Goal: Information Seeking & Learning: Learn about a topic

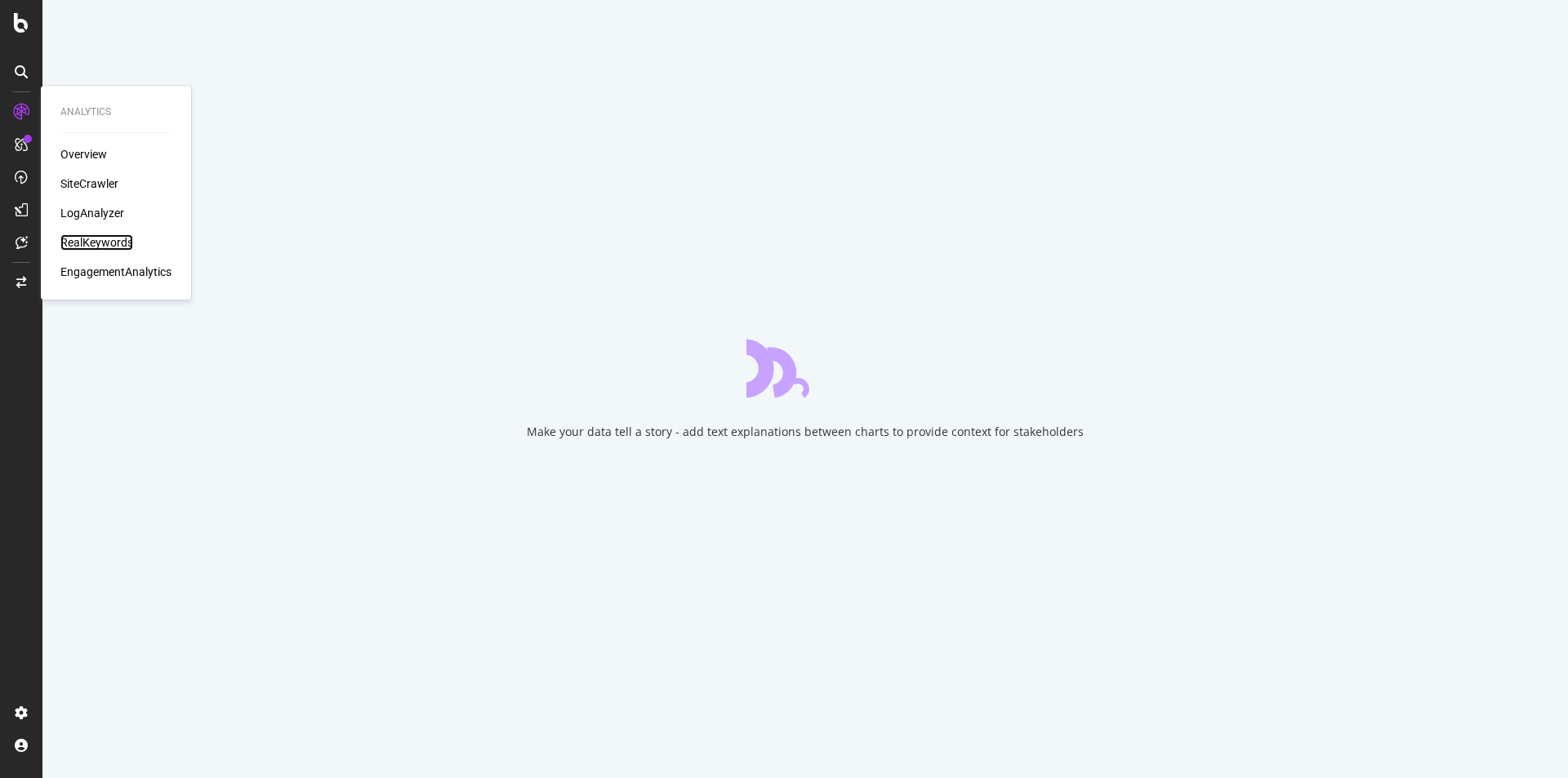
click at [70, 243] on div "RealKeywords" at bounding box center [97, 243] width 73 height 16
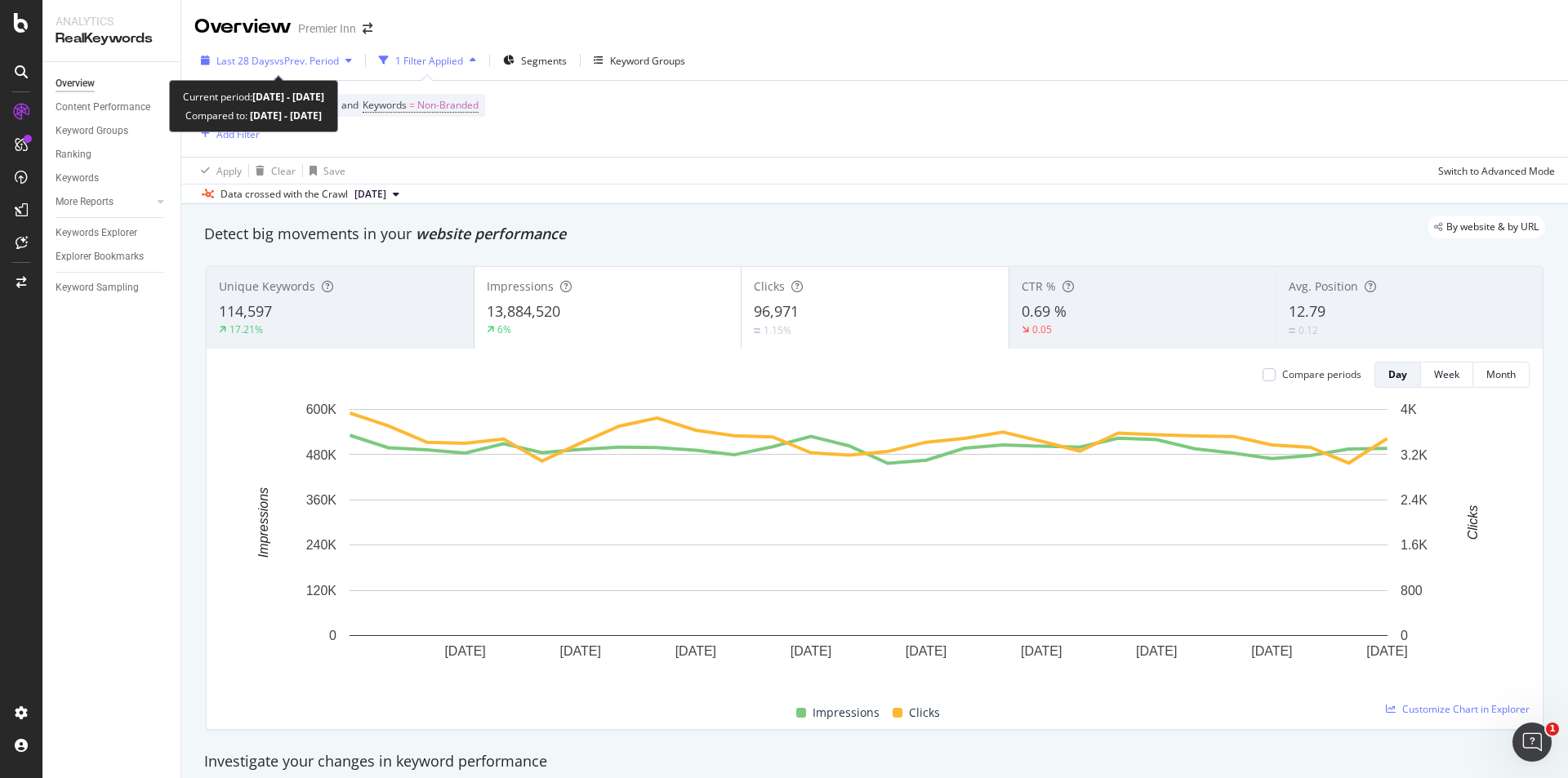
click at [275, 60] on span "vs Prev. Period" at bounding box center [307, 61] width 64 height 14
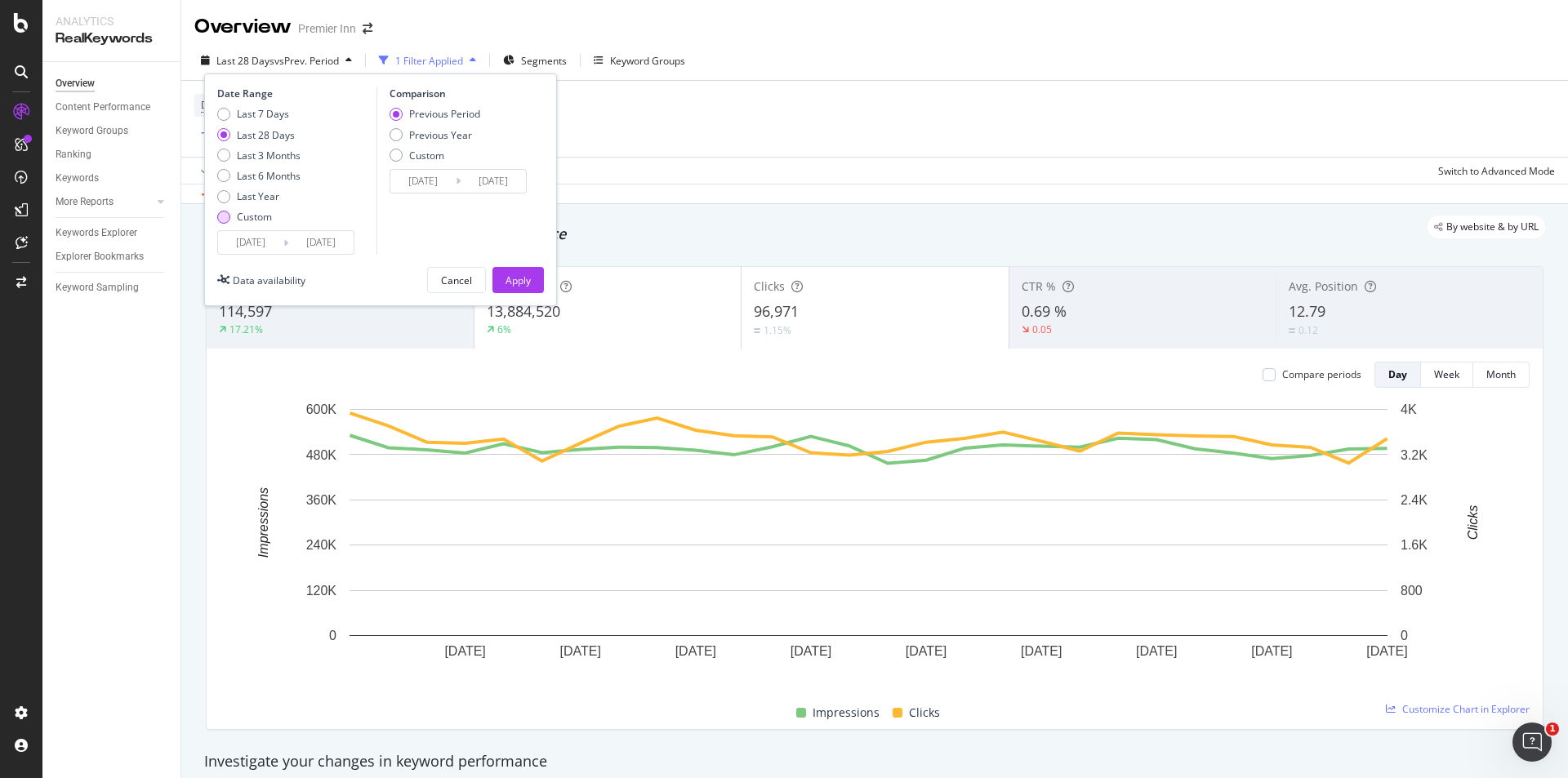
click at [219, 217] on div "Custom" at bounding box center [224, 217] width 13 height 13
click at [226, 230] on div "2025/08/11 Navigate forward to interact with the calendar and select a date. Pr…" at bounding box center [286, 243] width 137 height 24
click at [228, 234] on input "2025/08/11" at bounding box center [250, 243] width 65 height 23
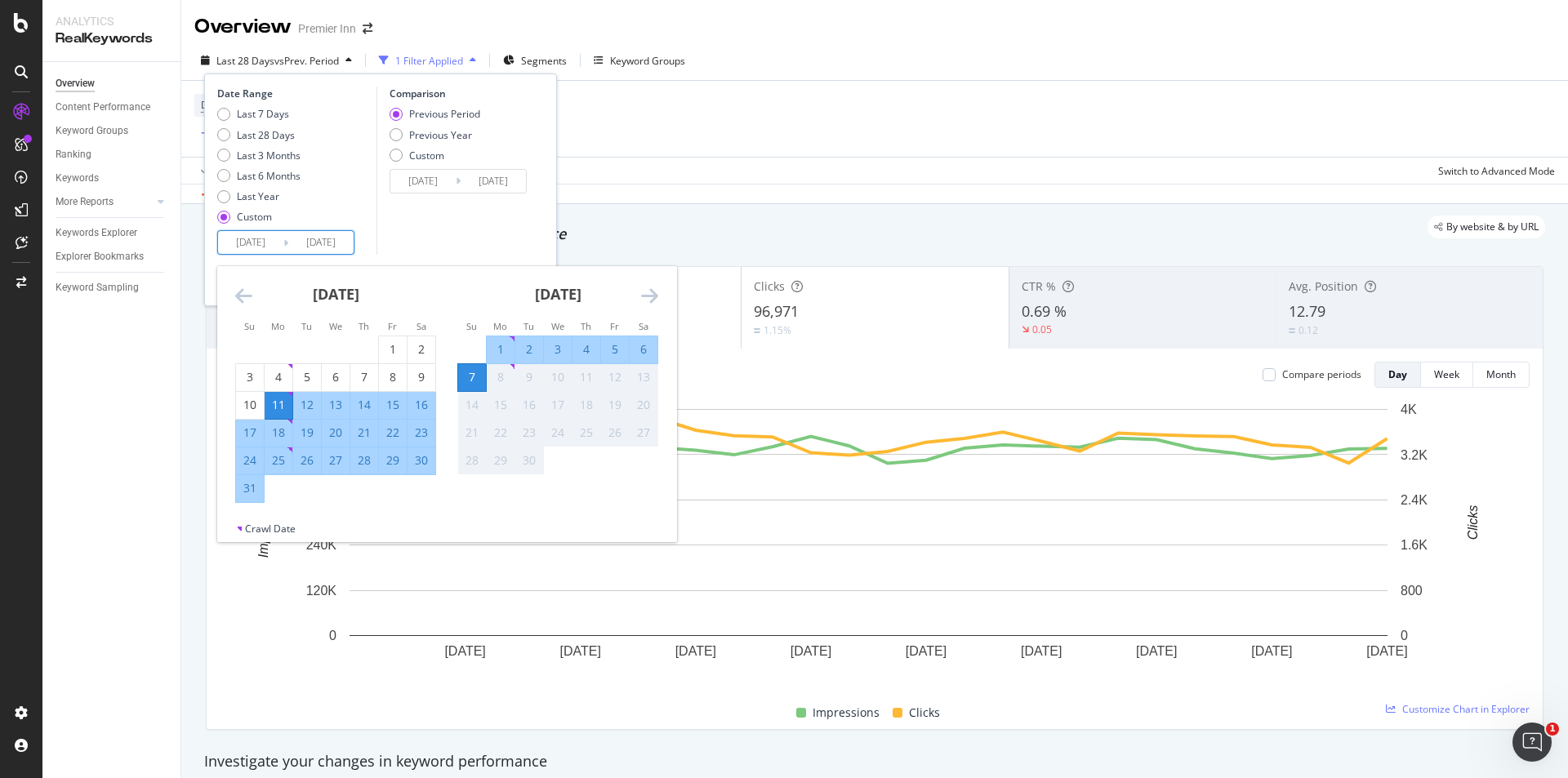
click at [237, 306] on icon "Move backward to switch to the previous month." at bounding box center [244, 295] width 17 height 20
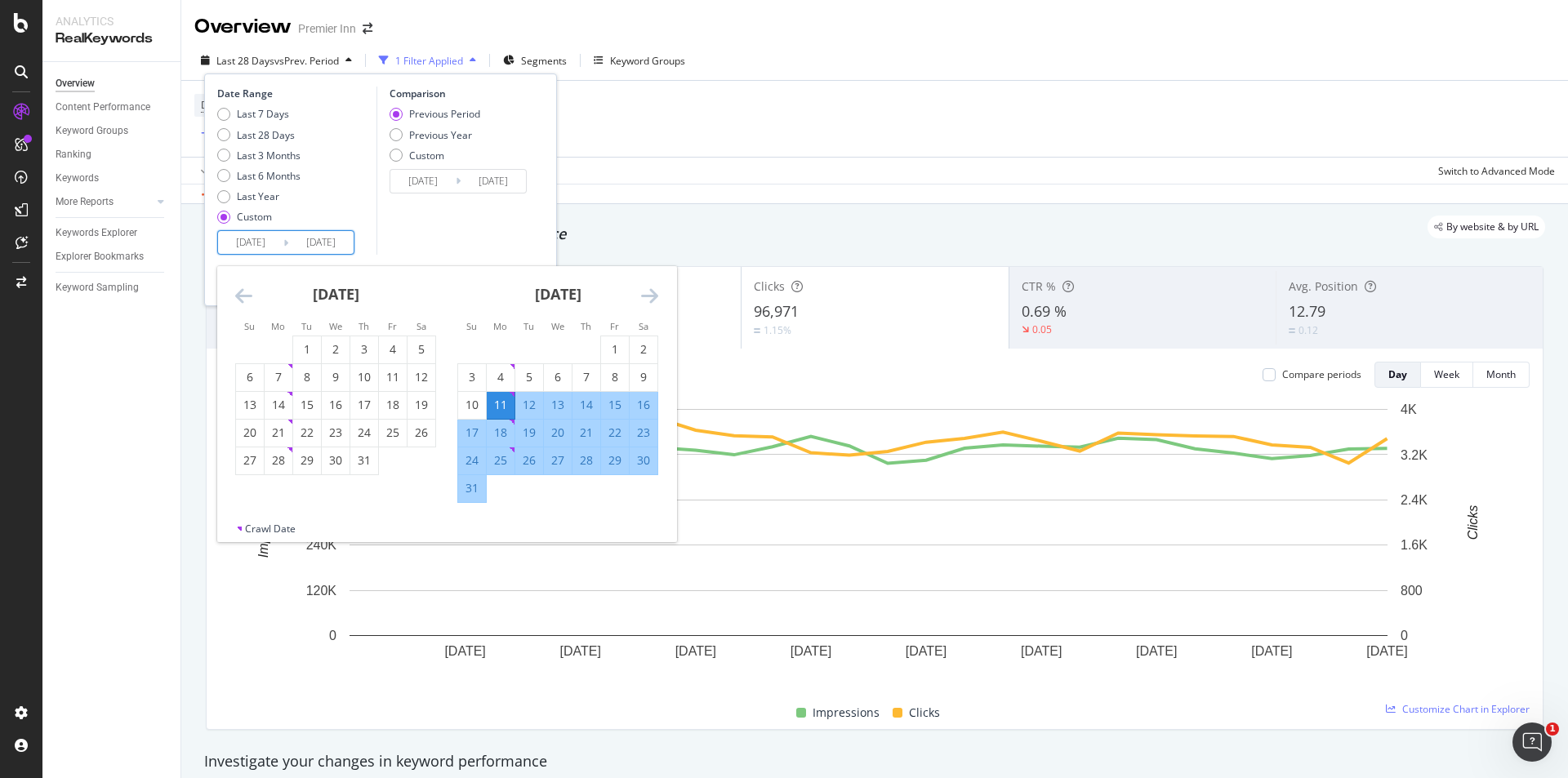
click at [237, 306] on icon "Move backward to switch to the previous month." at bounding box center [244, 295] width 17 height 20
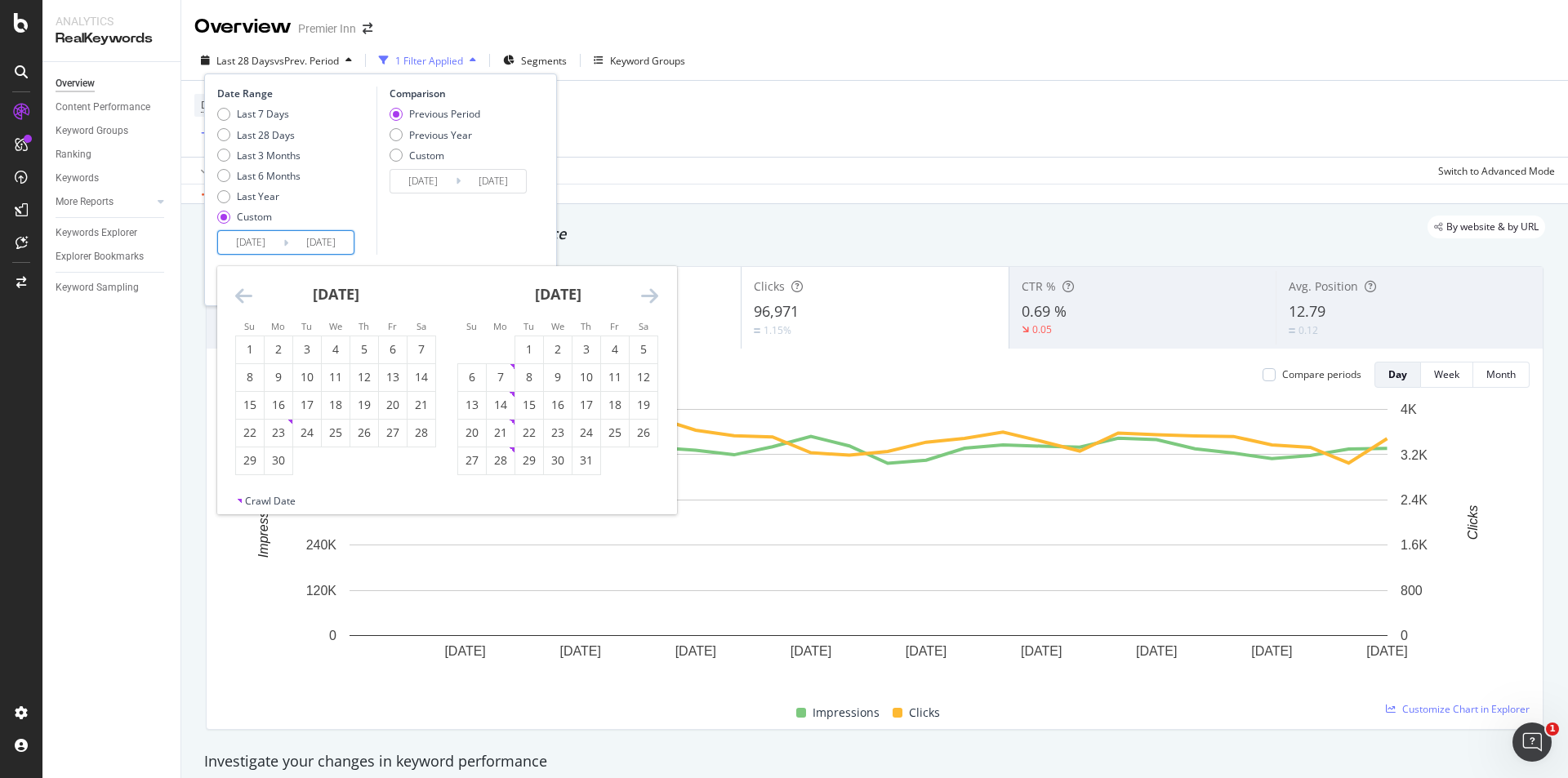
click at [237, 306] on icon "Move backward to switch to the previous month." at bounding box center [244, 295] width 17 height 20
click at [405, 412] on div "16" at bounding box center [392, 405] width 28 height 16
type input "2025/05/16"
type input "2025/01/21"
type input "2025/05/15"
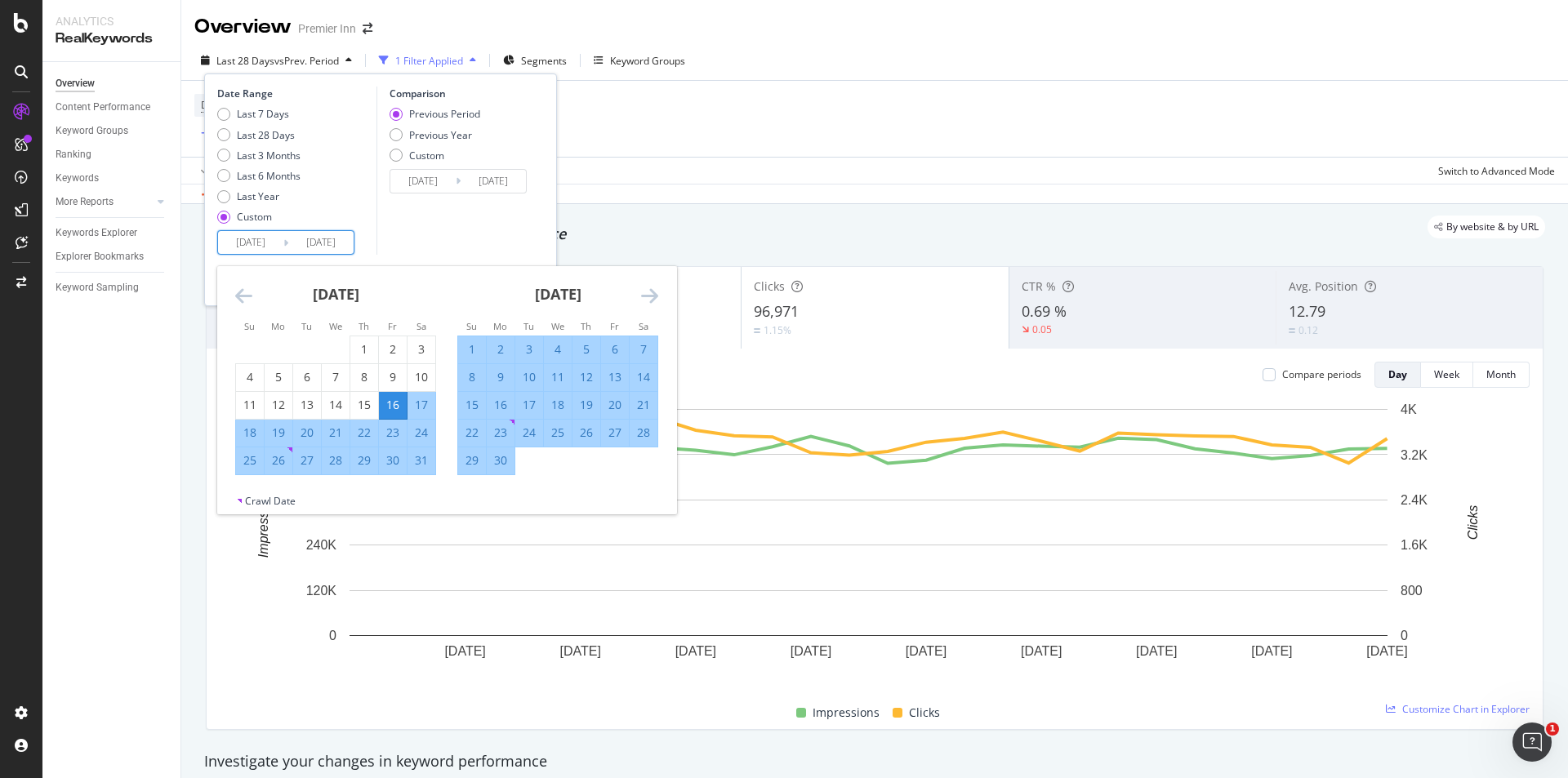
click at [554, 404] on div "18" at bounding box center [558, 405] width 28 height 16
type input "2025/06/18"
type input "2025/04/12"
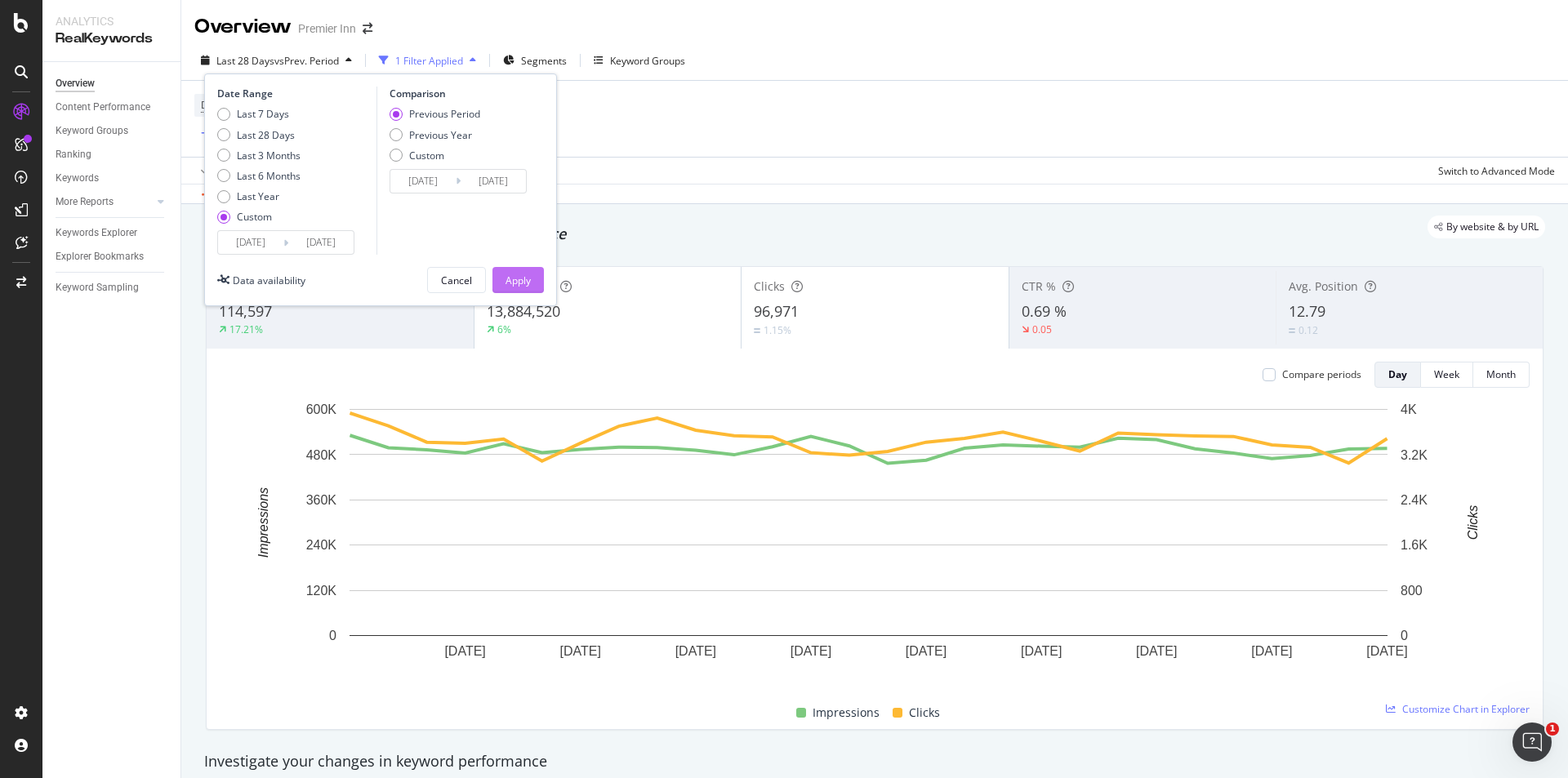
click at [525, 287] on div "Apply" at bounding box center [518, 281] width 25 height 14
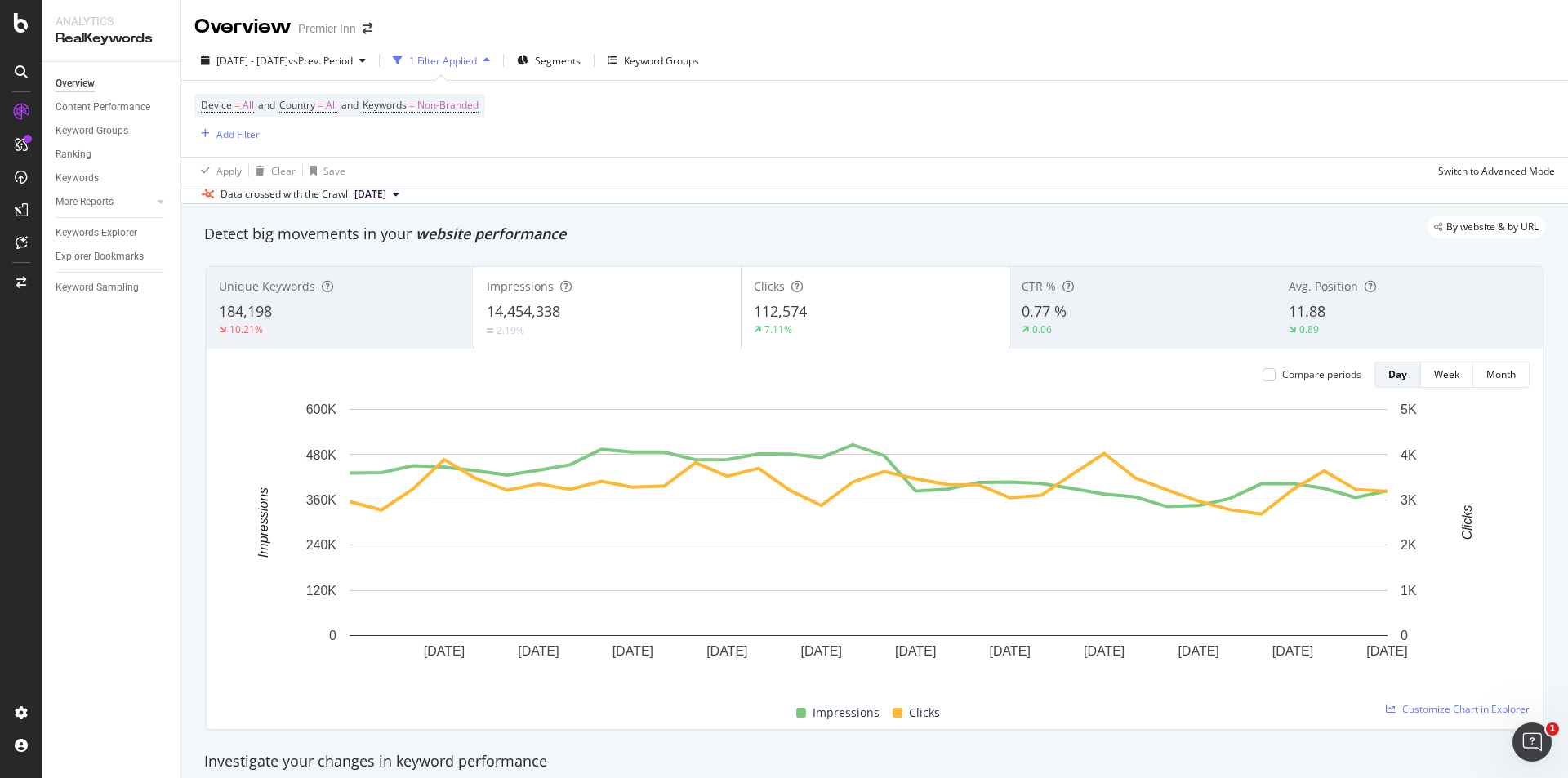
click at [1431, 294] on div "Avg. Position" at bounding box center [1409, 286] width 242 height 16
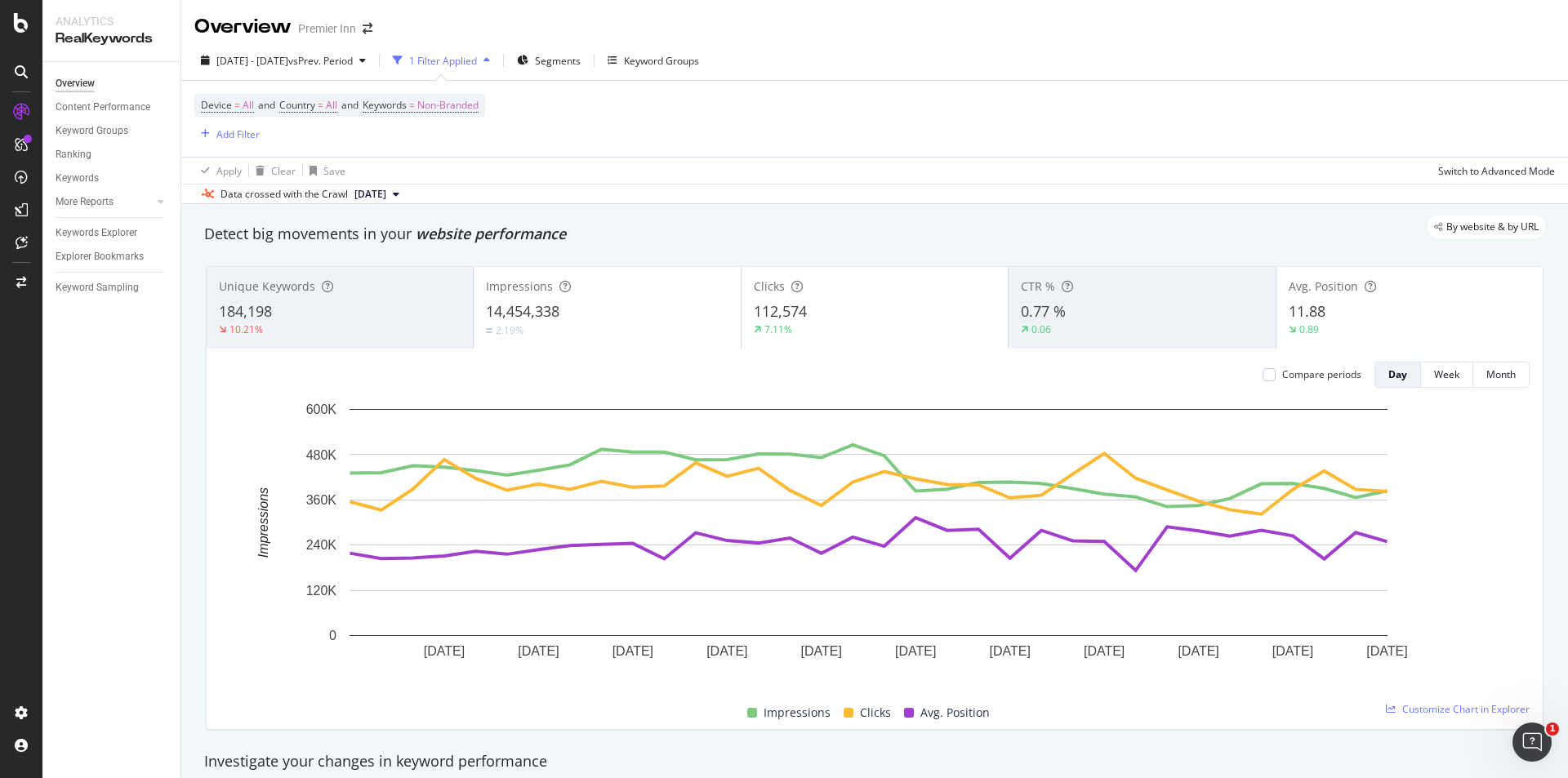
click at [420, 316] on div "184,198" at bounding box center [340, 312] width 242 height 22
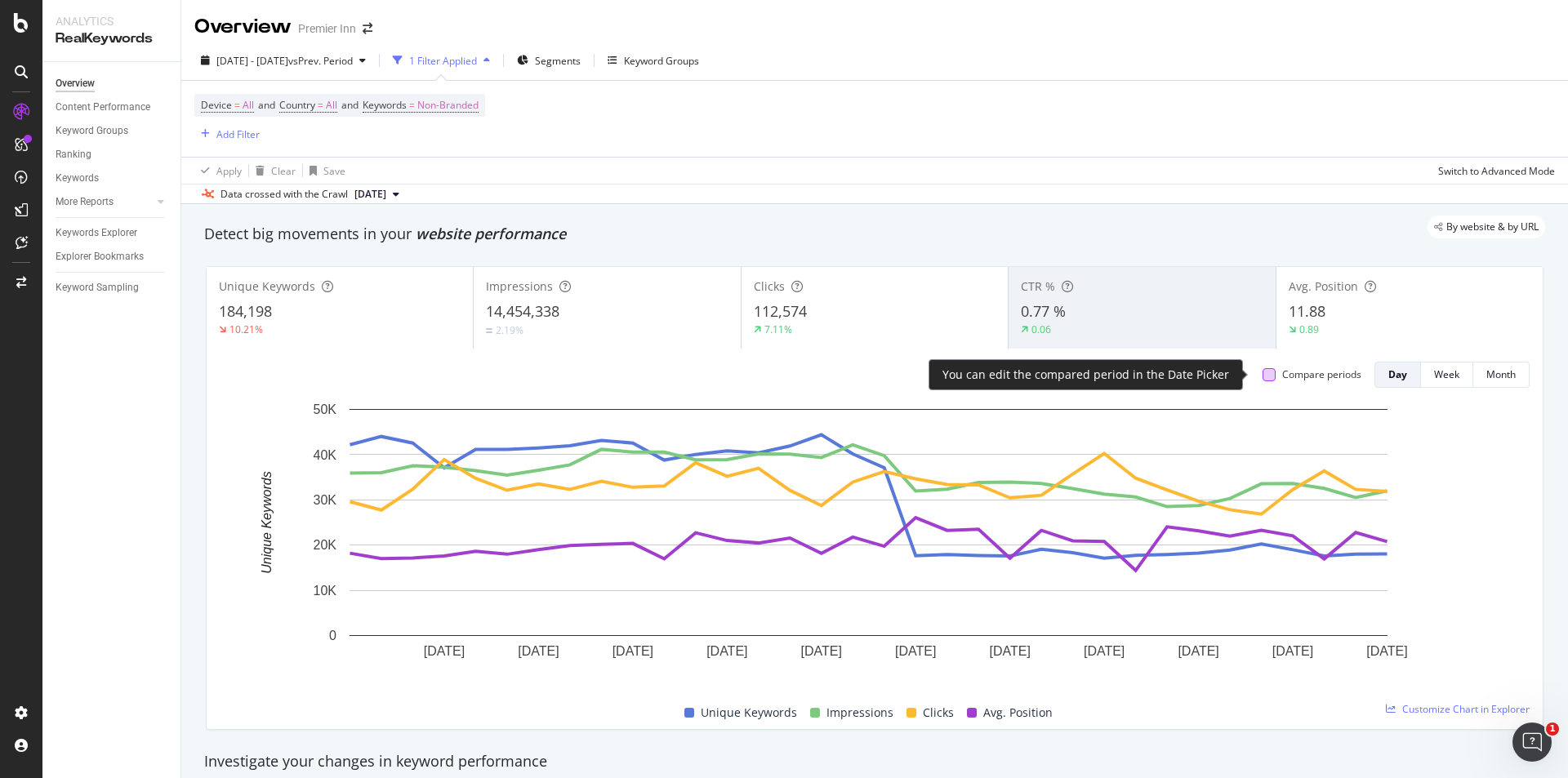
click at [1262, 373] on div at bounding box center [1268, 374] width 13 height 13
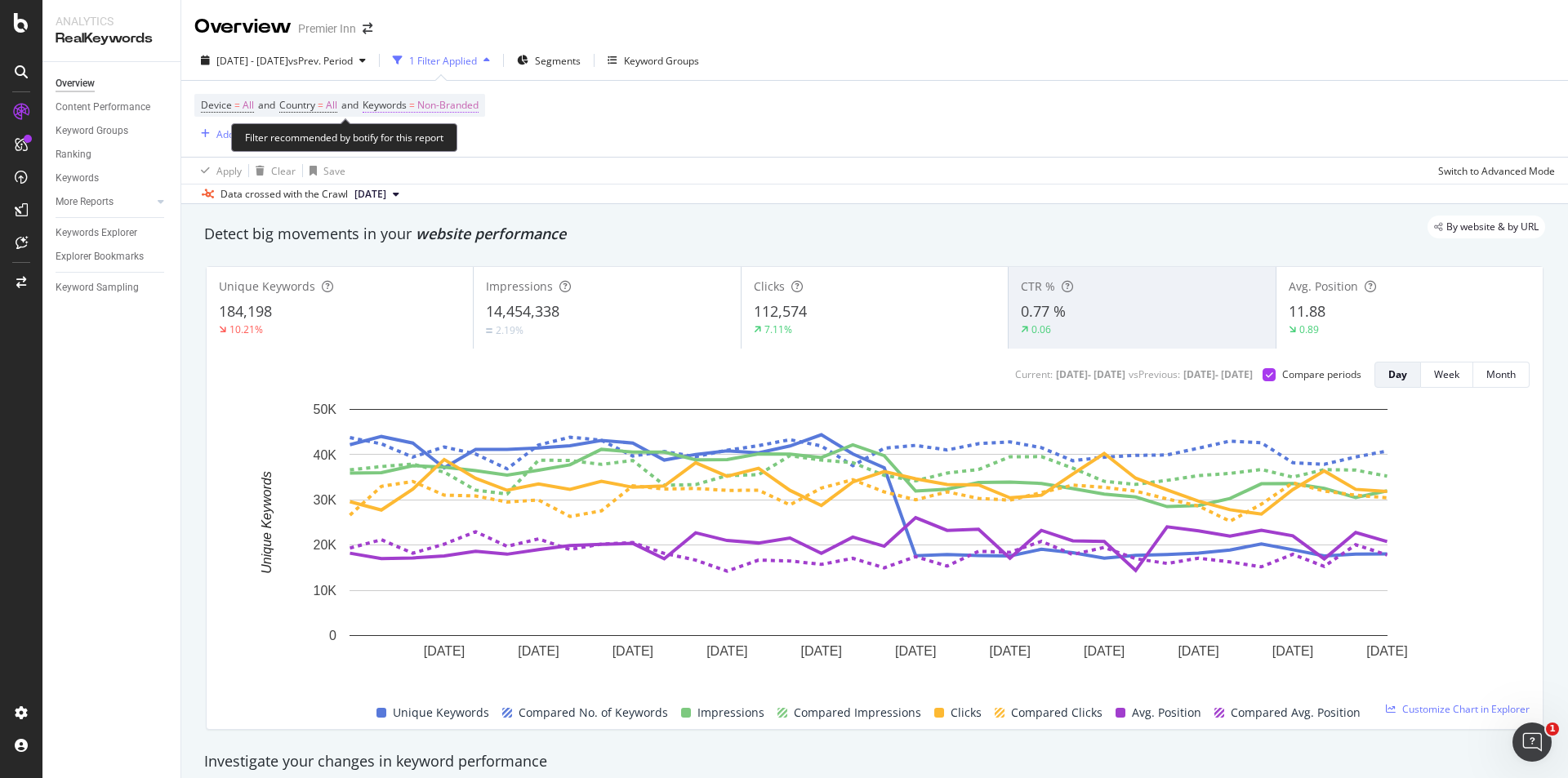
click at [472, 109] on span "Non-Branded" at bounding box center [448, 105] width 62 height 23
click at [431, 146] on span "Non-Branded" at bounding box center [420, 143] width 68 height 14
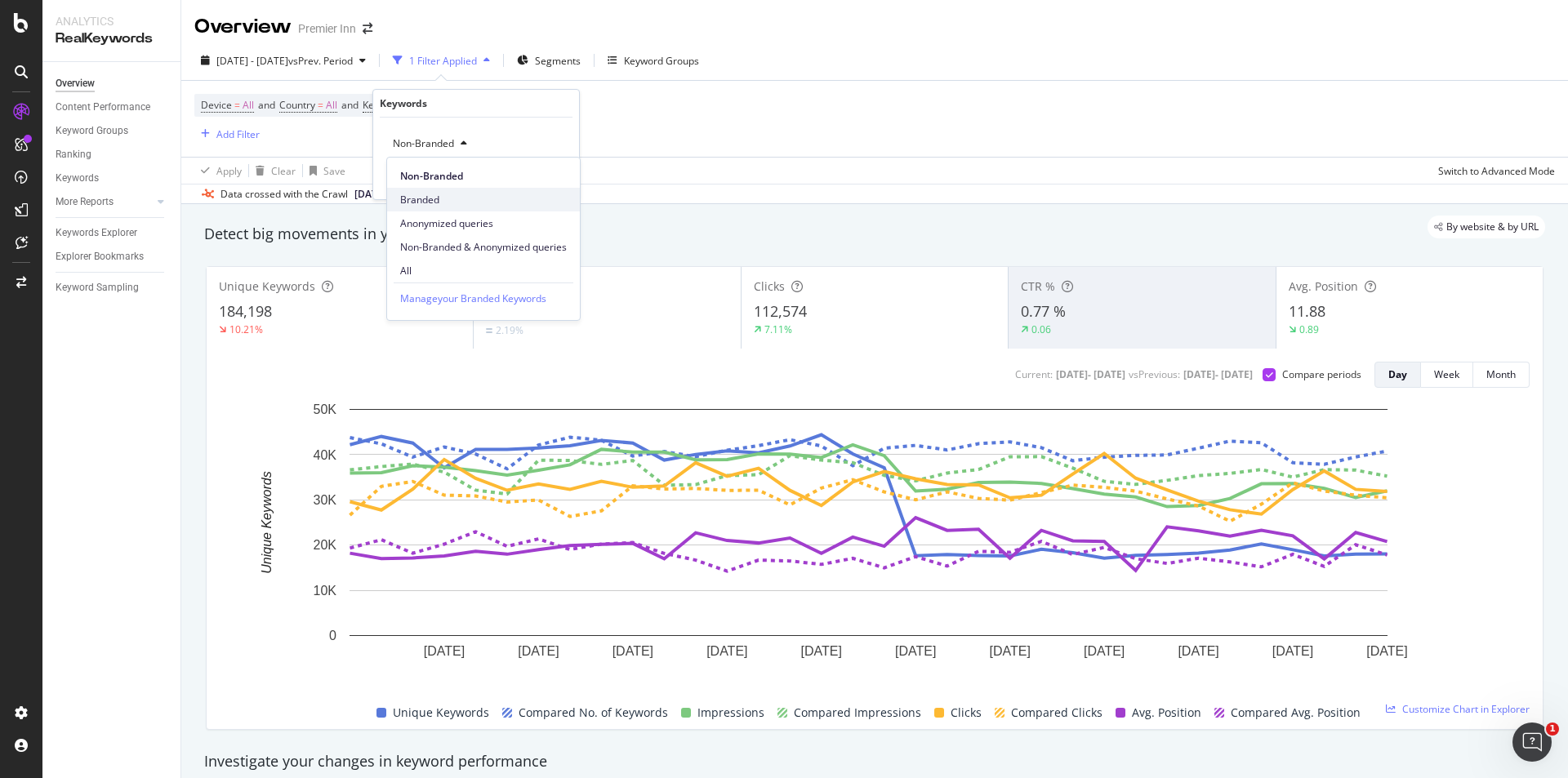
click at [414, 198] on span "Branded" at bounding box center [483, 199] width 166 height 15
click at [551, 175] on div "Apply" at bounding box center [553, 178] width 25 height 14
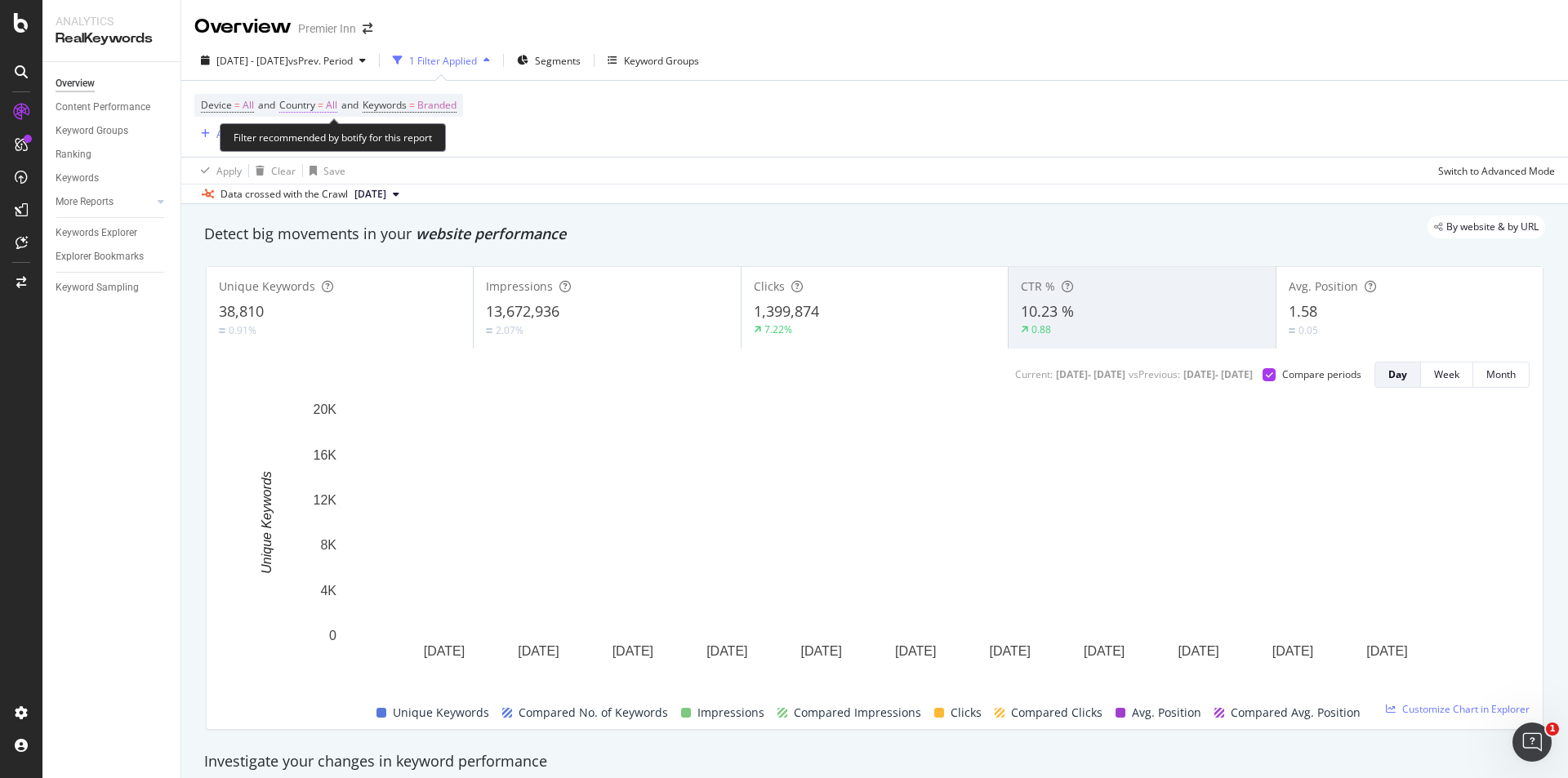
click at [329, 105] on span "Country = All" at bounding box center [308, 105] width 58 height 15
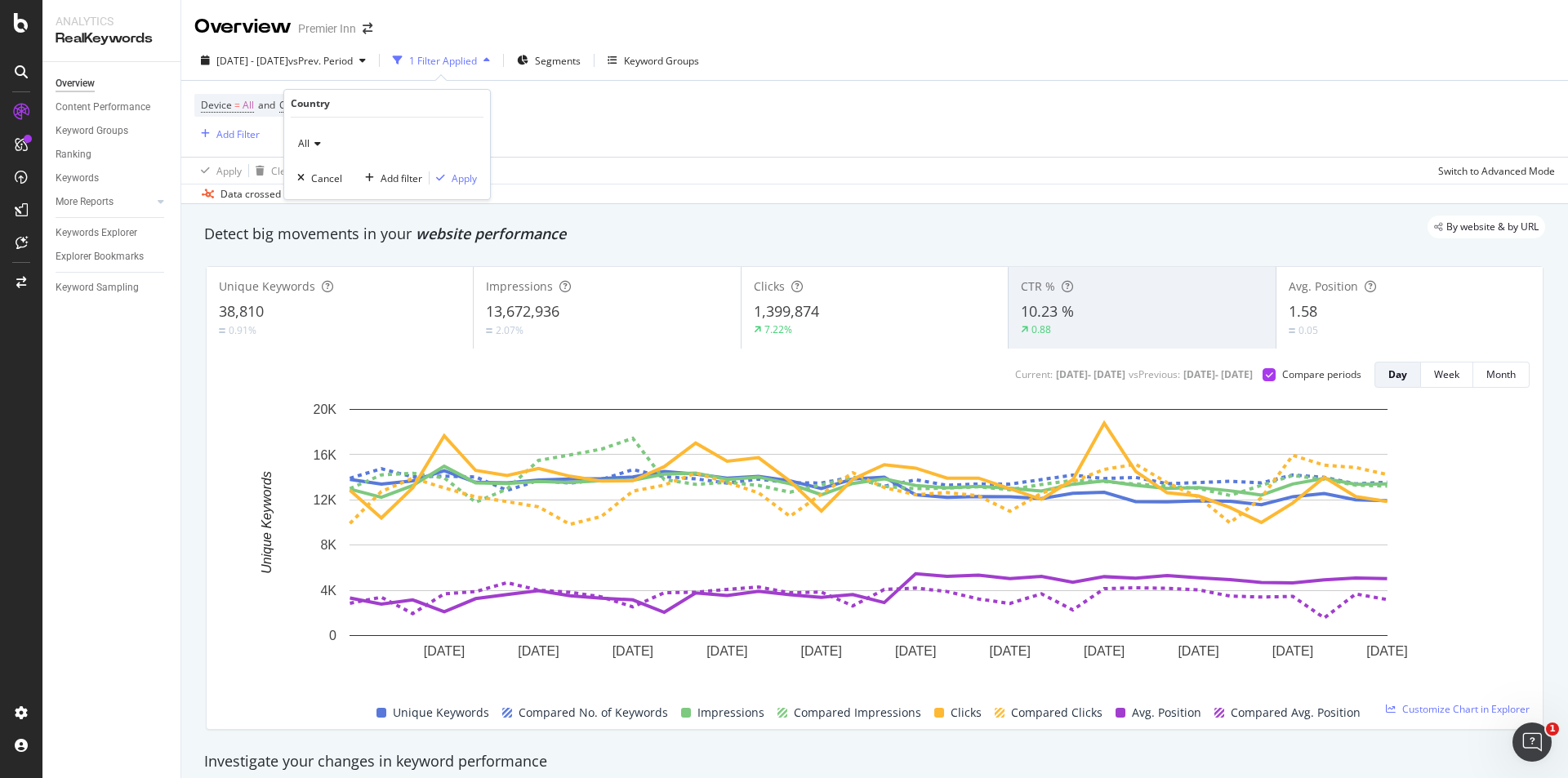
click at [312, 150] on div "All" at bounding box center [386, 144] width 179 height 26
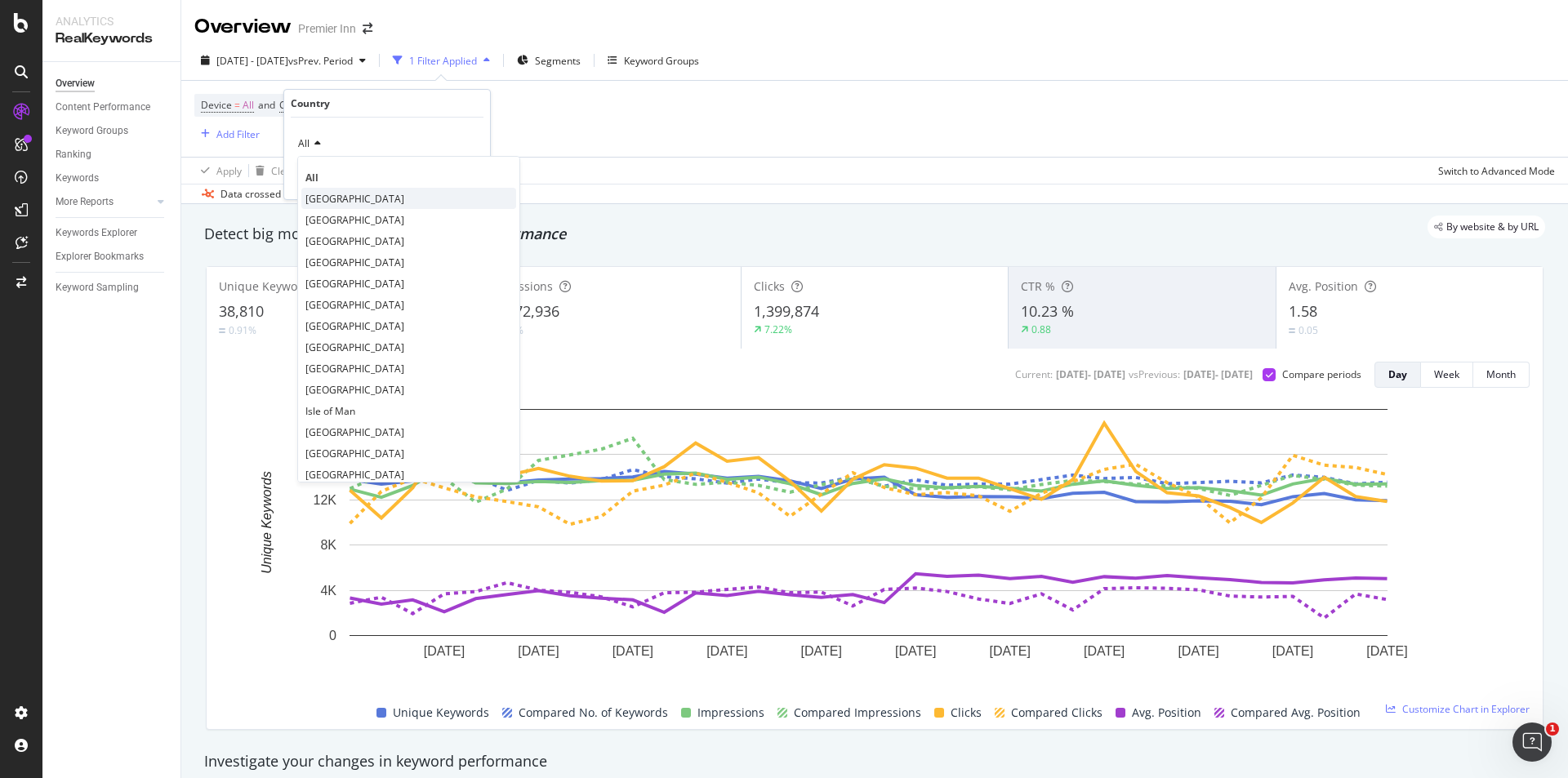
click at [327, 201] on span "United Kingdom" at bounding box center [355, 199] width 99 height 14
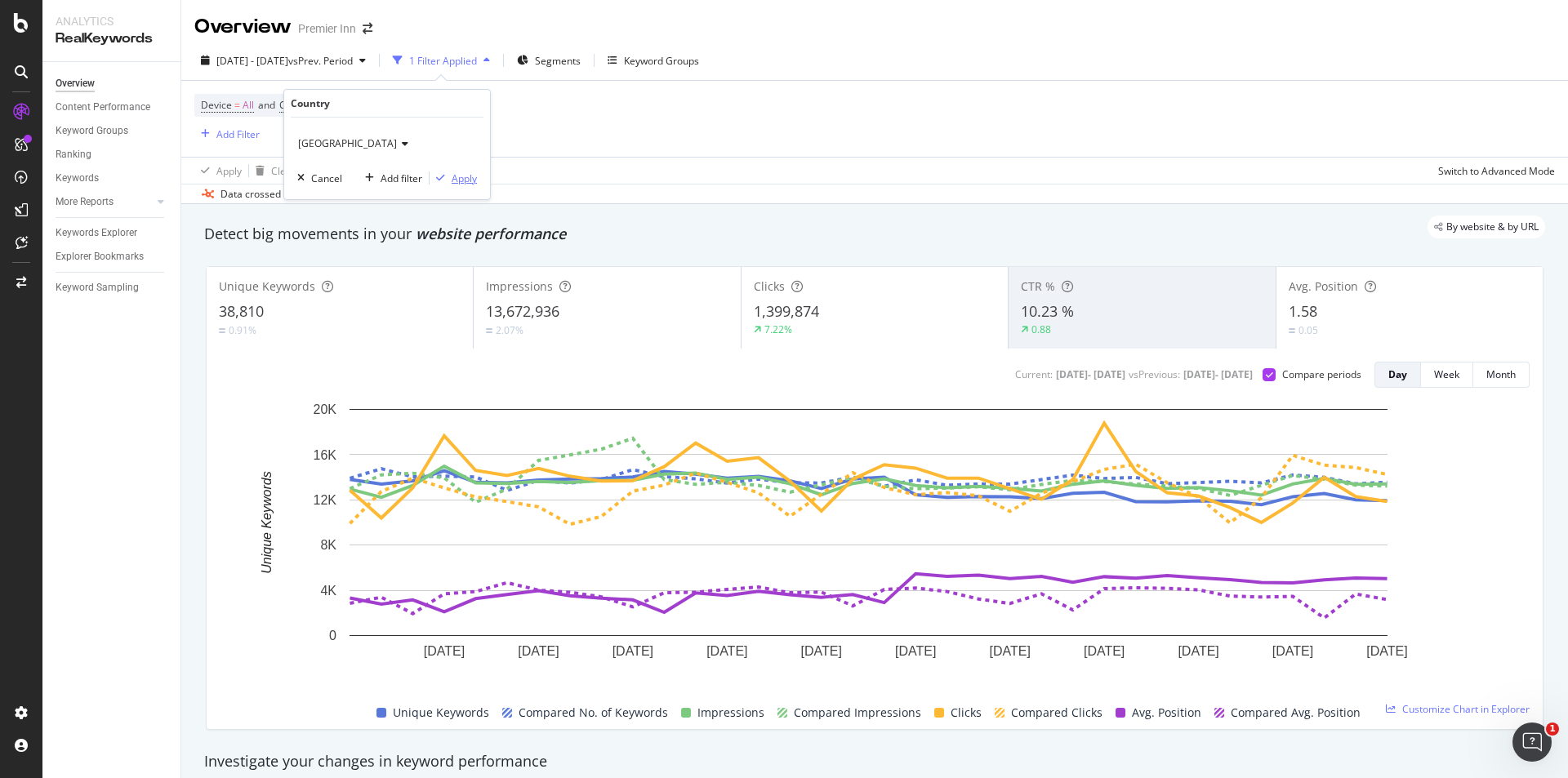
click at [466, 179] on div "Apply" at bounding box center [463, 178] width 25 height 14
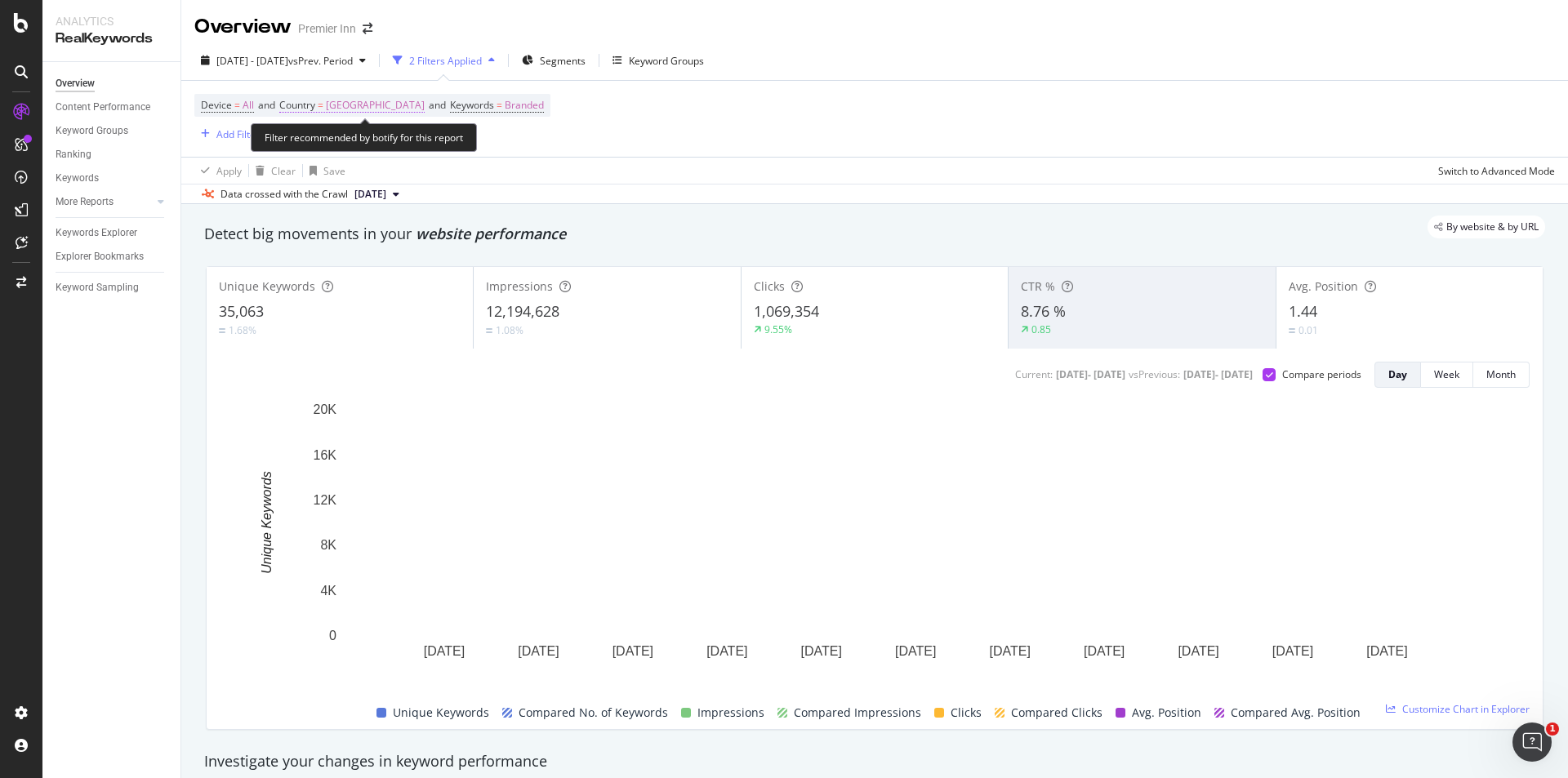
click at [360, 103] on span "United Kingdom" at bounding box center [375, 105] width 99 height 23
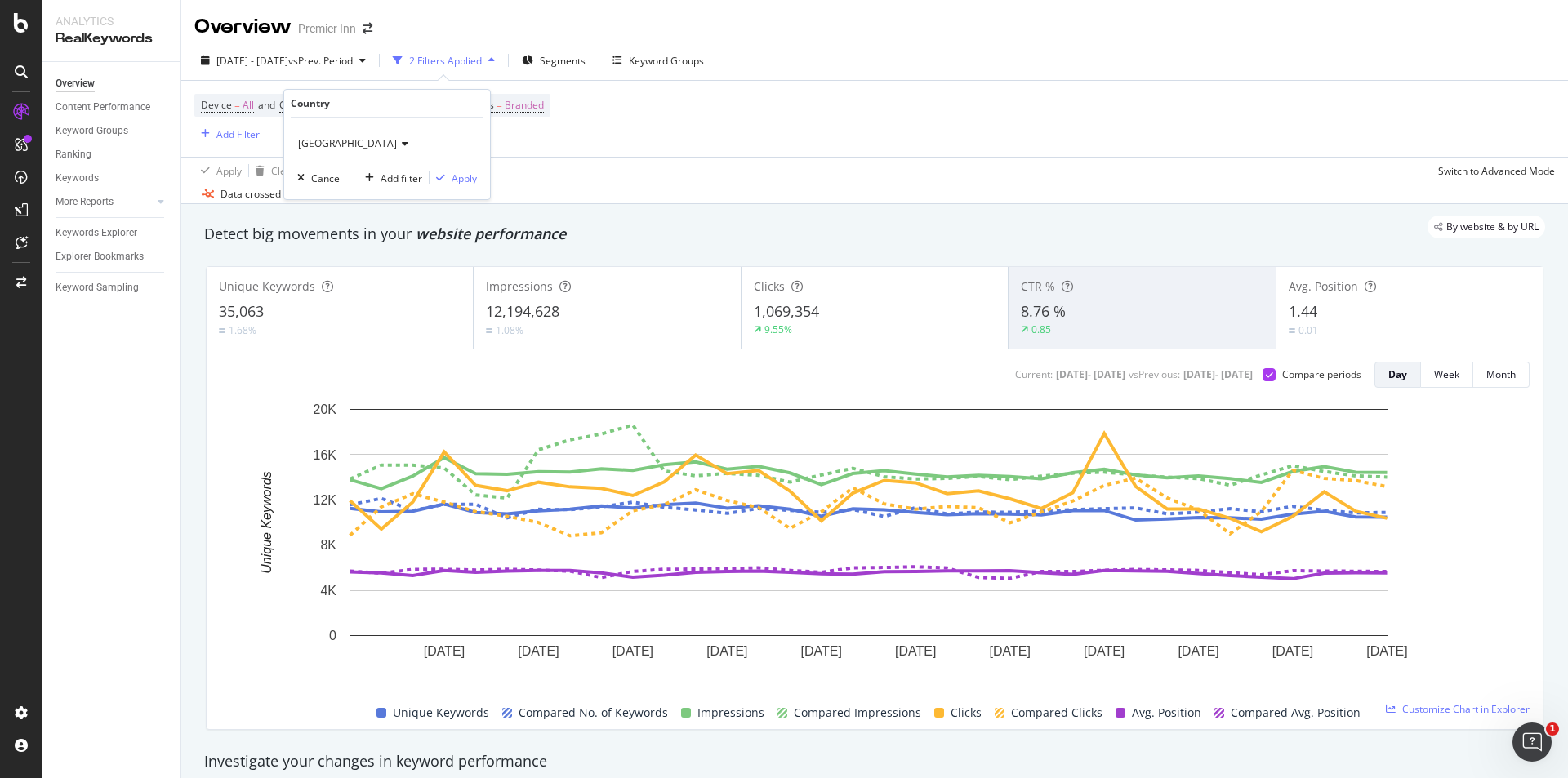
click at [335, 145] on span "United Kingdom" at bounding box center [347, 143] width 99 height 14
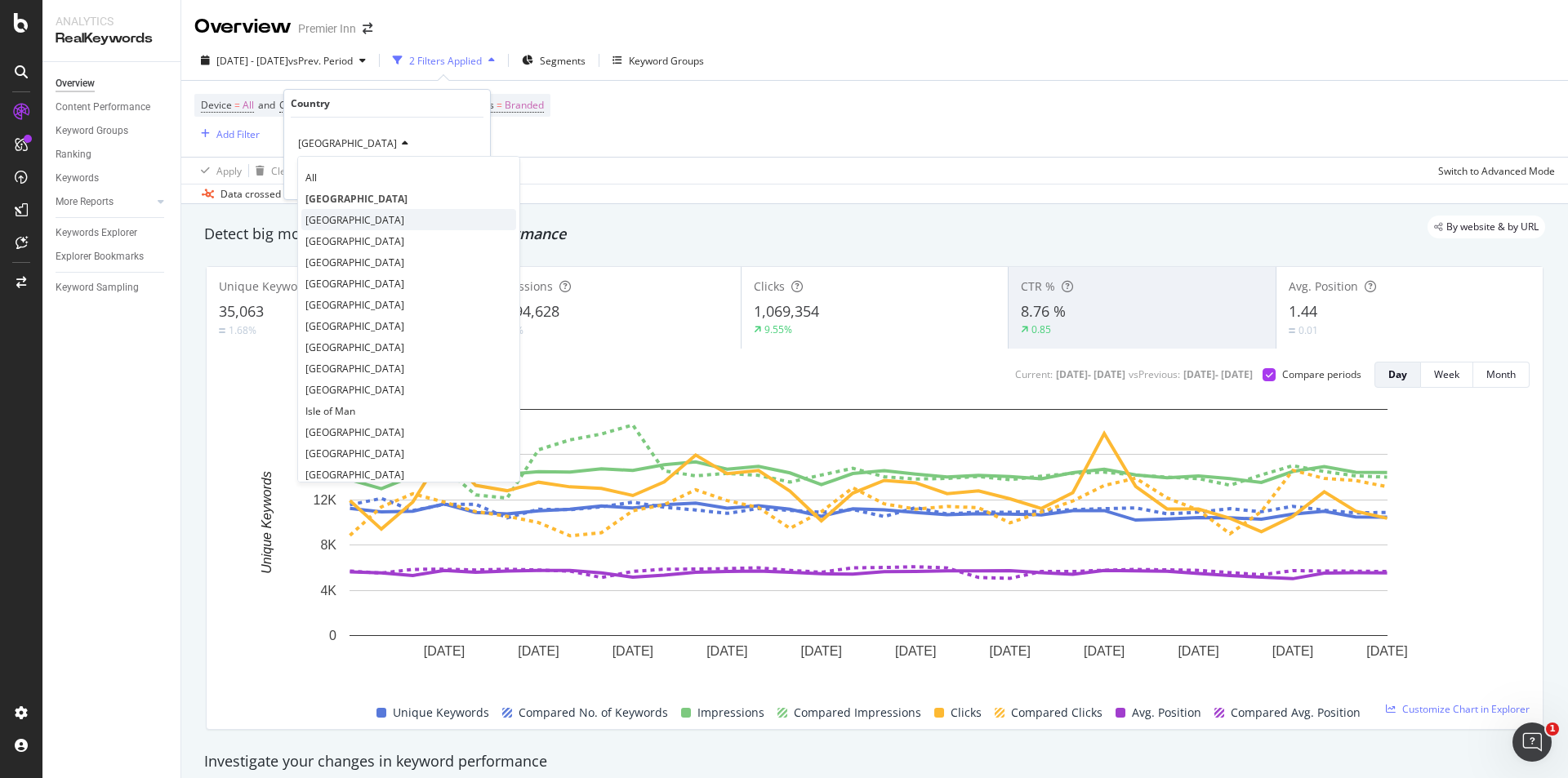
click at [341, 222] on span "Germany" at bounding box center [355, 220] width 99 height 14
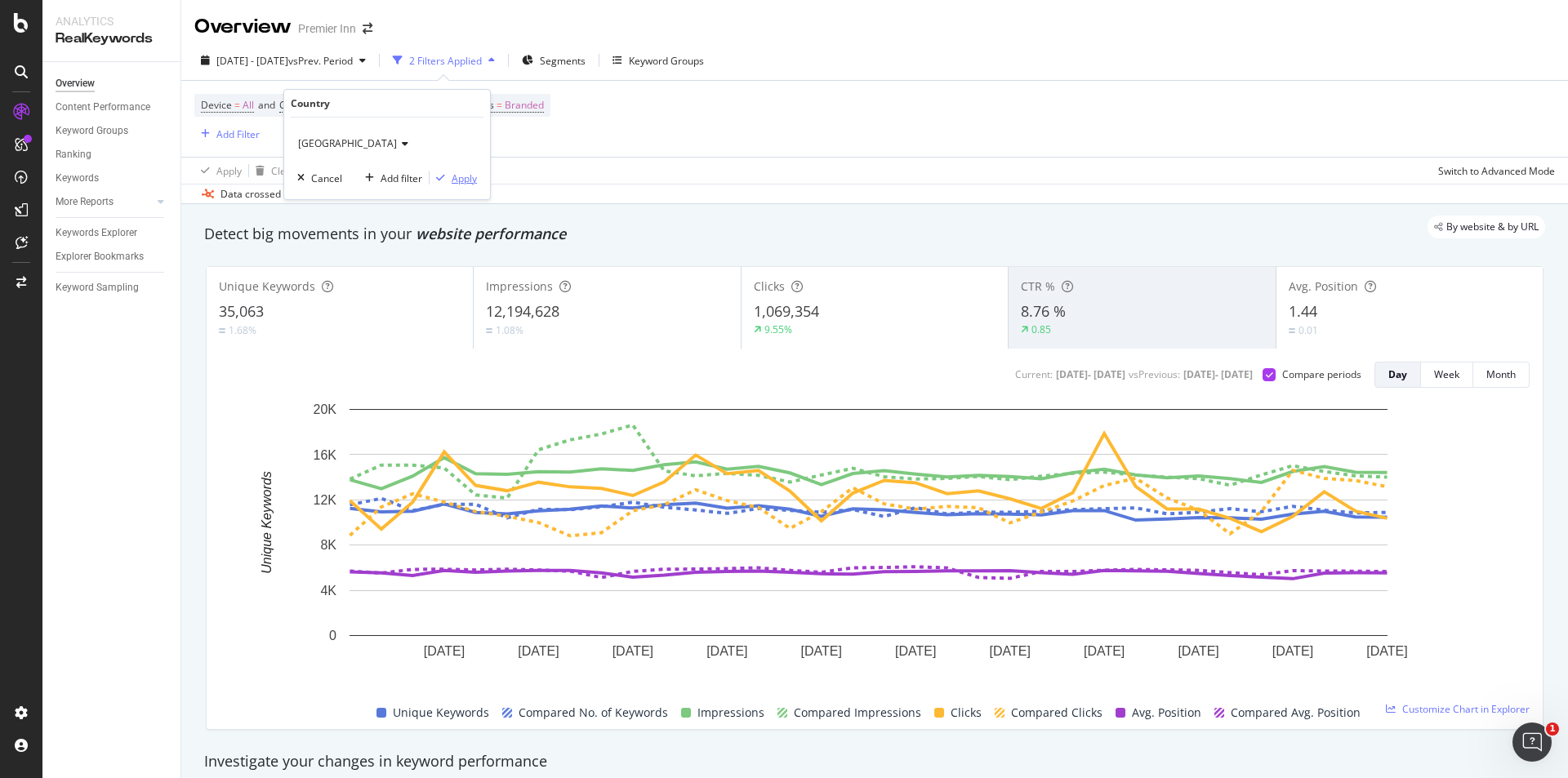
click at [450, 179] on div "button" at bounding box center [440, 178] width 22 height 10
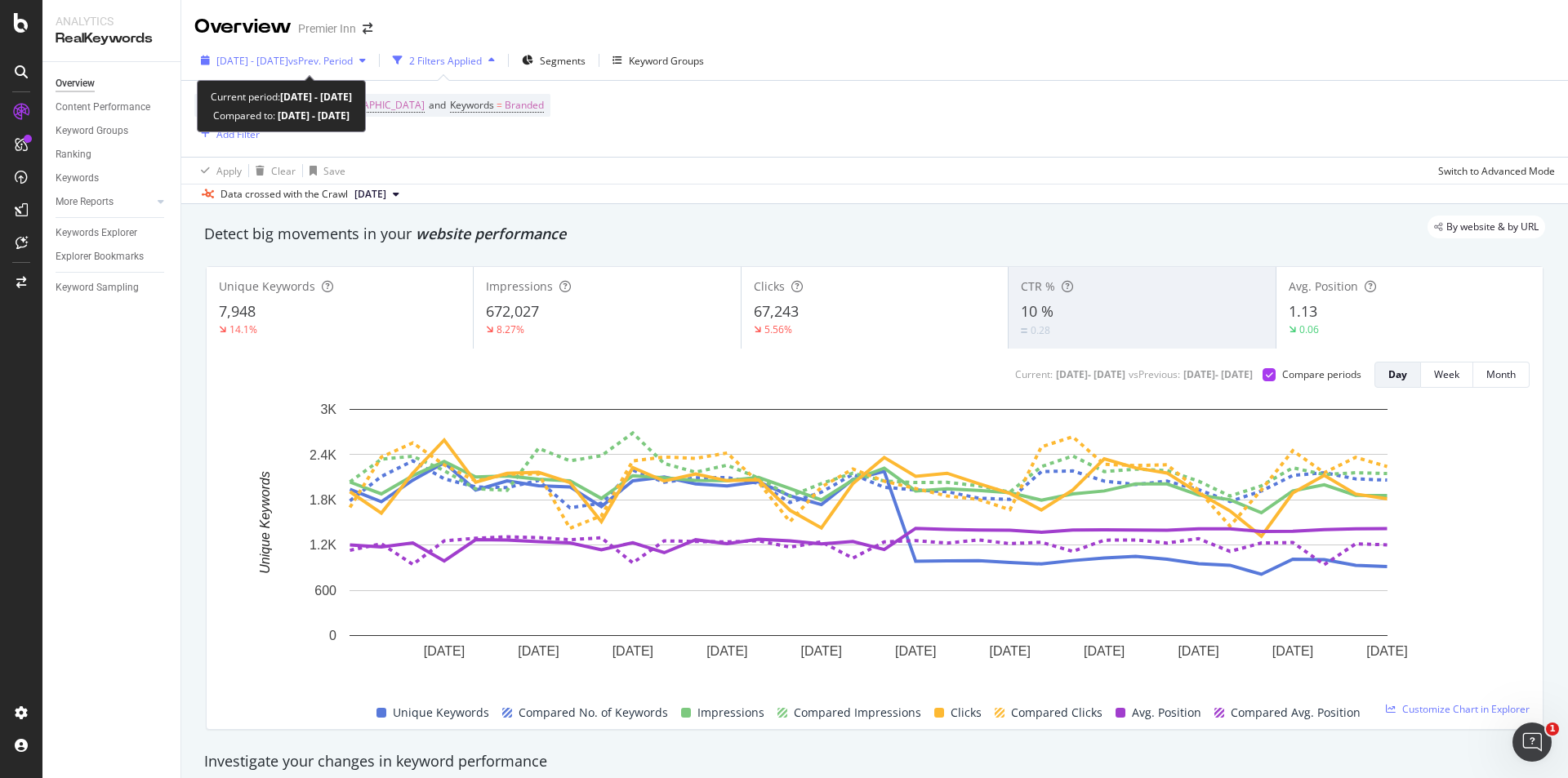
click at [269, 58] on span "2025 May. 16th - Jun. 18th" at bounding box center [252, 61] width 72 height 14
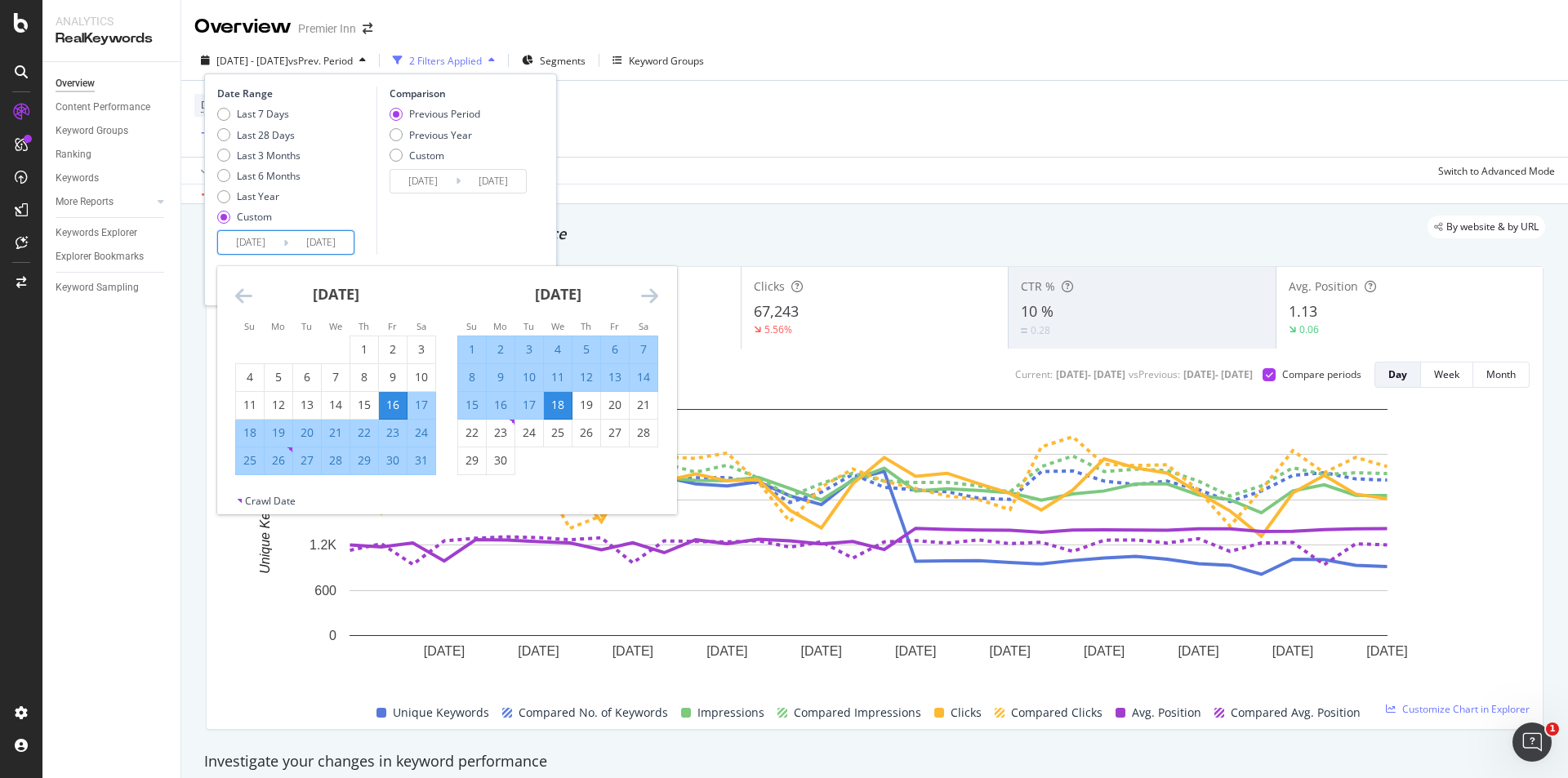
click at [237, 246] on input "2025/05/16" at bounding box center [250, 243] width 65 height 23
click at [499, 348] on div "2" at bounding box center [501, 349] width 28 height 16
type input "2025/06/02"
type input "2025/05/16"
type input "2025/06/01"
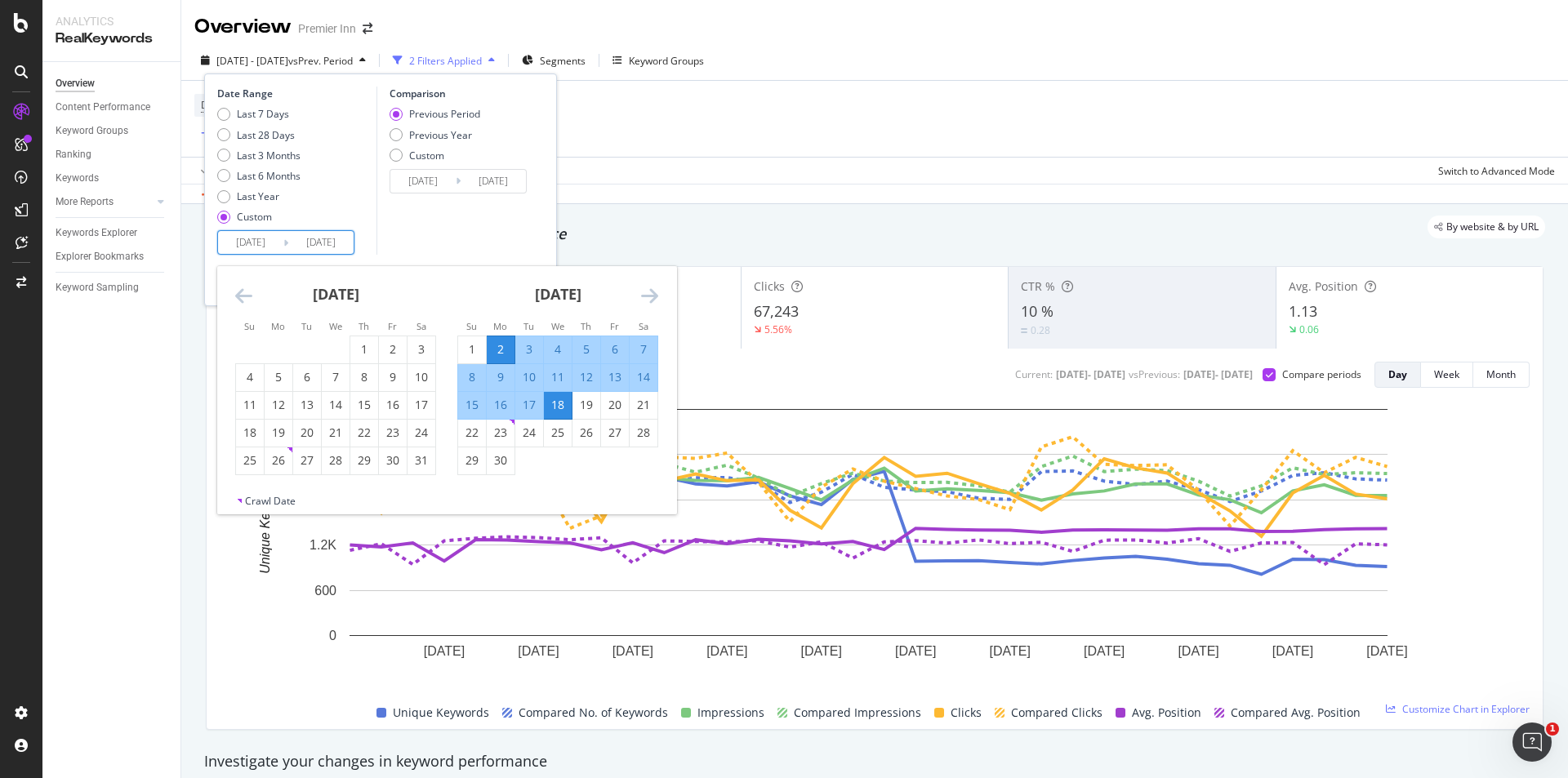
click at [533, 373] on div "10" at bounding box center [529, 377] width 28 height 16
type input "2025/06/10"
type input "2025/05/24"
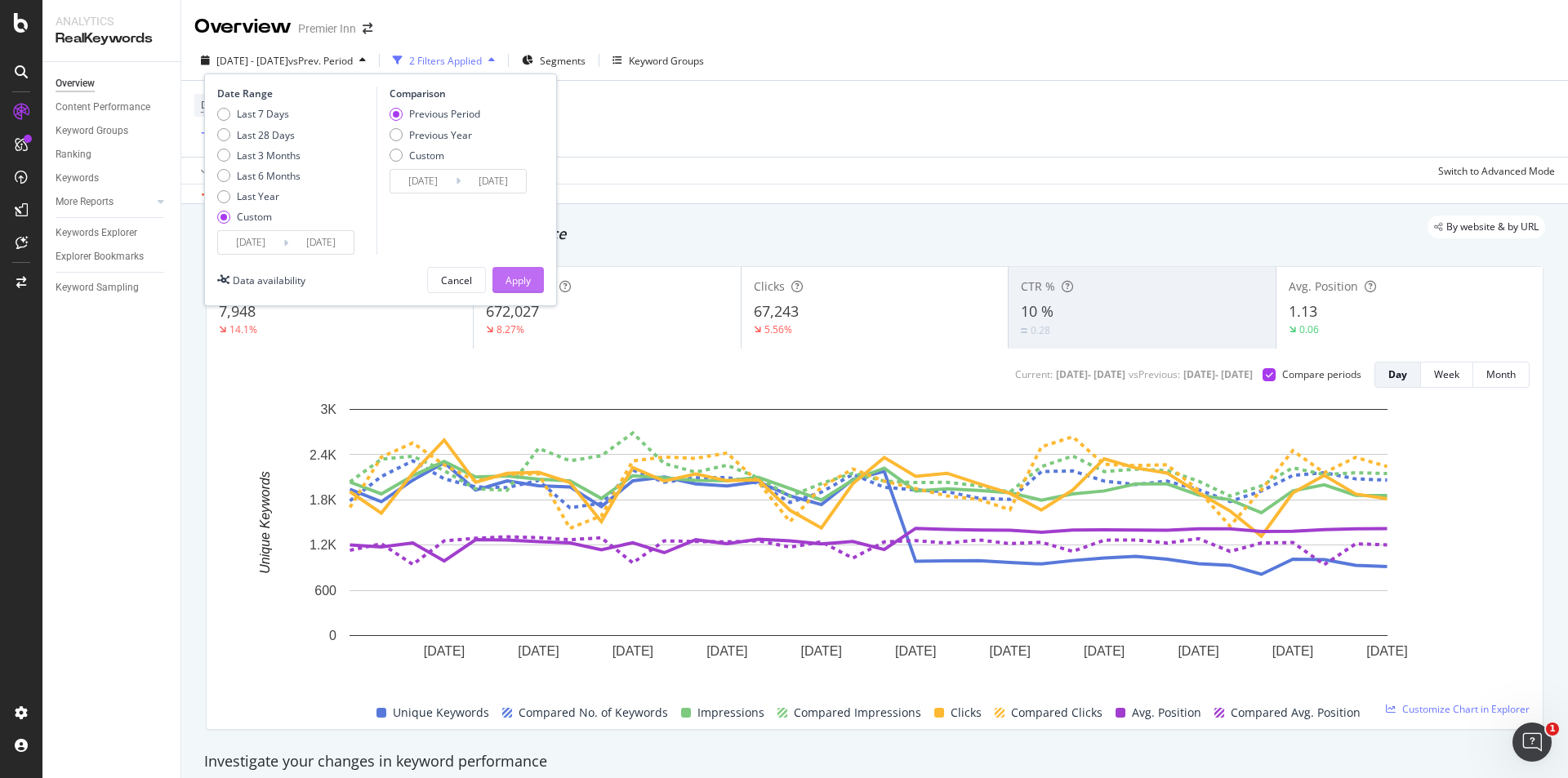
click at [521, 281] on div "Apply" at bounding box center [518, 281] width 25 height 14
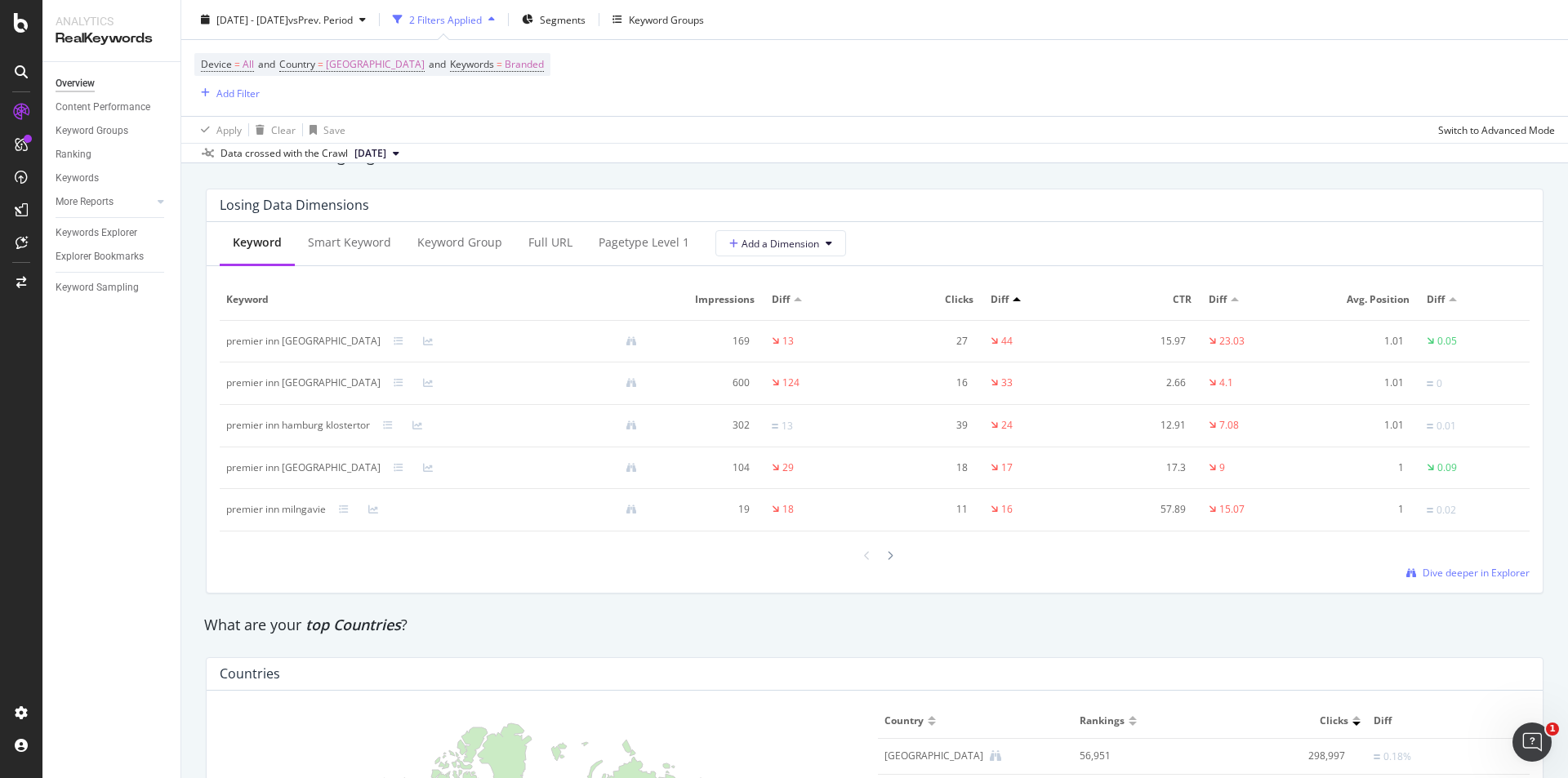
scroll to position [1922, 0]
click at [794, 301] on div at bounding box center [797, 300] width 8 height 5
click at [794, 300] on div at bounding box center [797, 299] width 8 height 4
click at [887, 560] on icon at bounding box center [891, 557] width 7 height 10
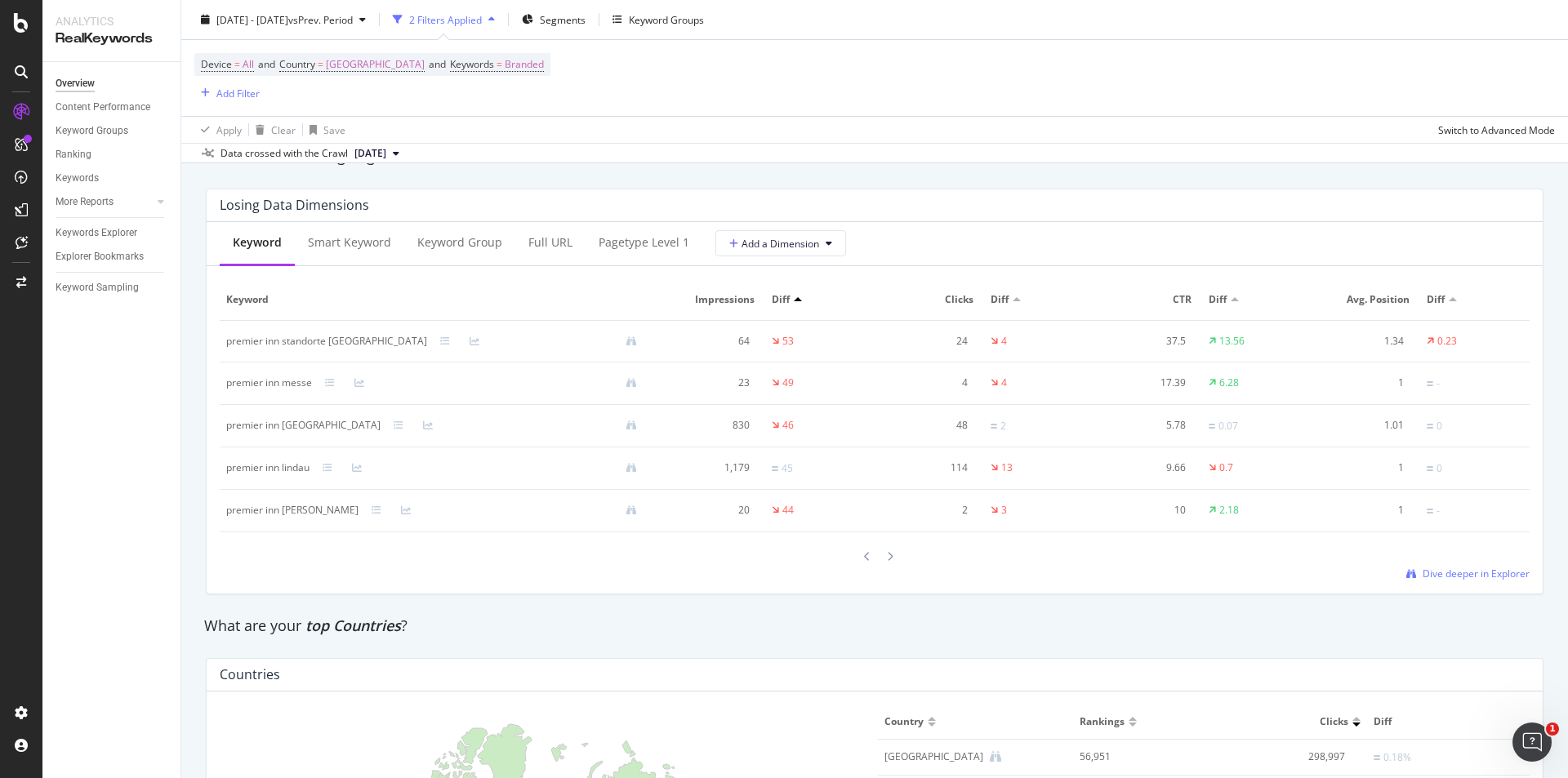
click at [887, 560] on icon at bounding box center [891, 556] width 7 height 10
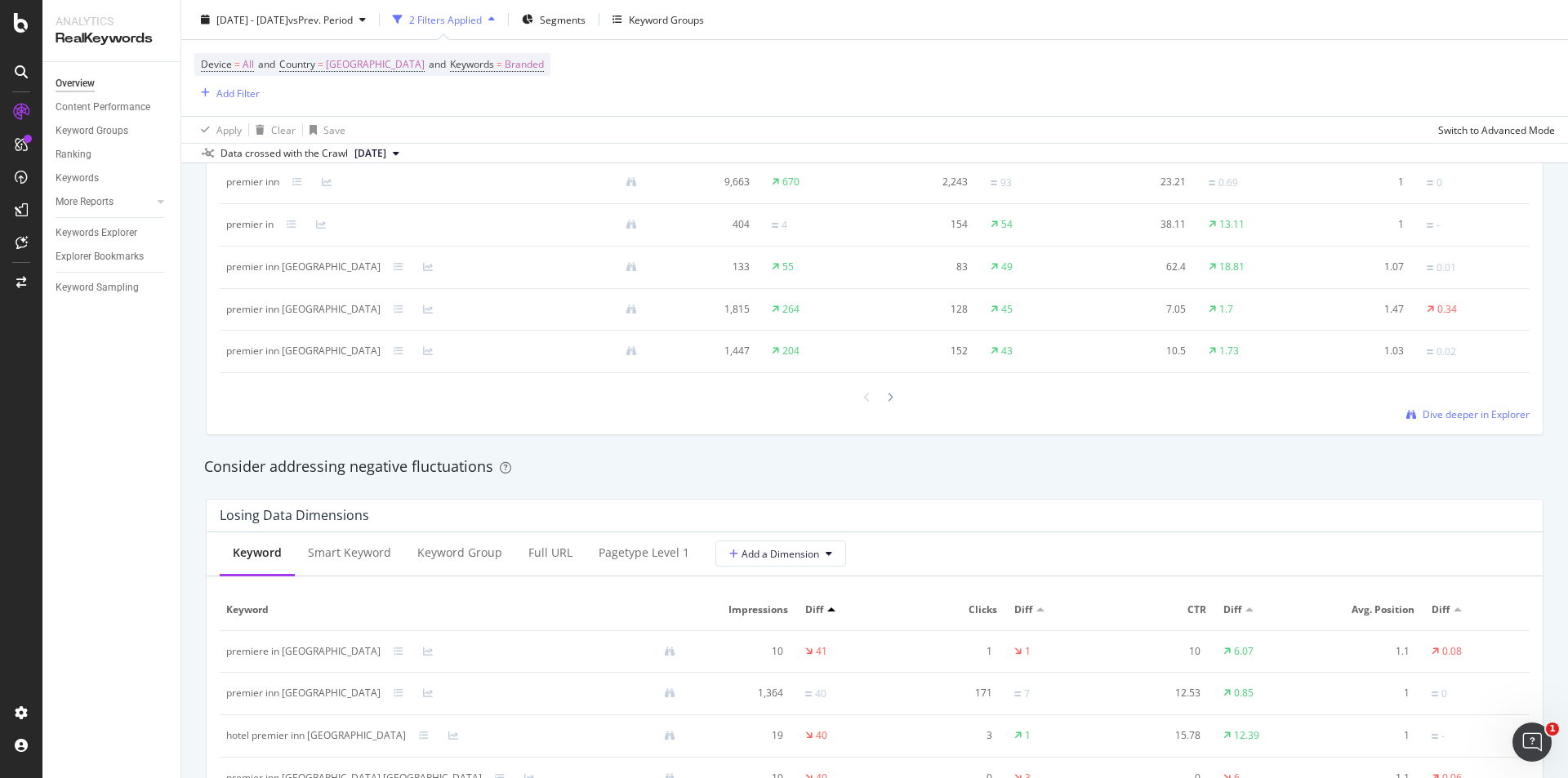
scroll to position [1612, 0]
click at [806, 607] on div "Diff" at bounding box center [852, 609] width 92 height 15
click at [806, 613] on div "Diff" at bounding box center [852, 609] width 92 height 15
click at [827, 609] on div at bounding box center [831, 608] width 8 height 4
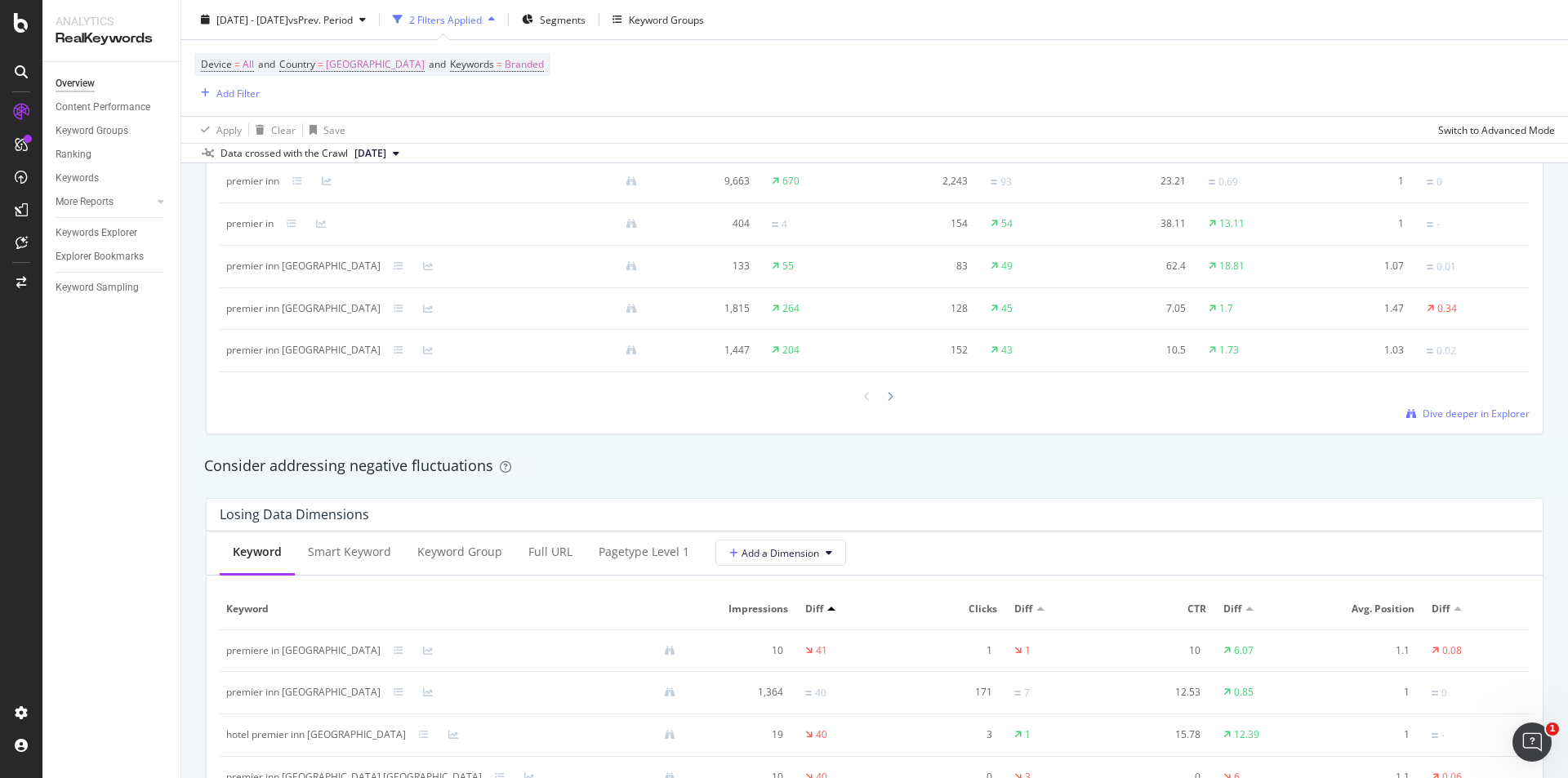
click at [827, 609] on div at bounding box center [831, 608] width 8 height 4
click at [827, 608] on div at bounding box center [831, 608] width 8 height 4
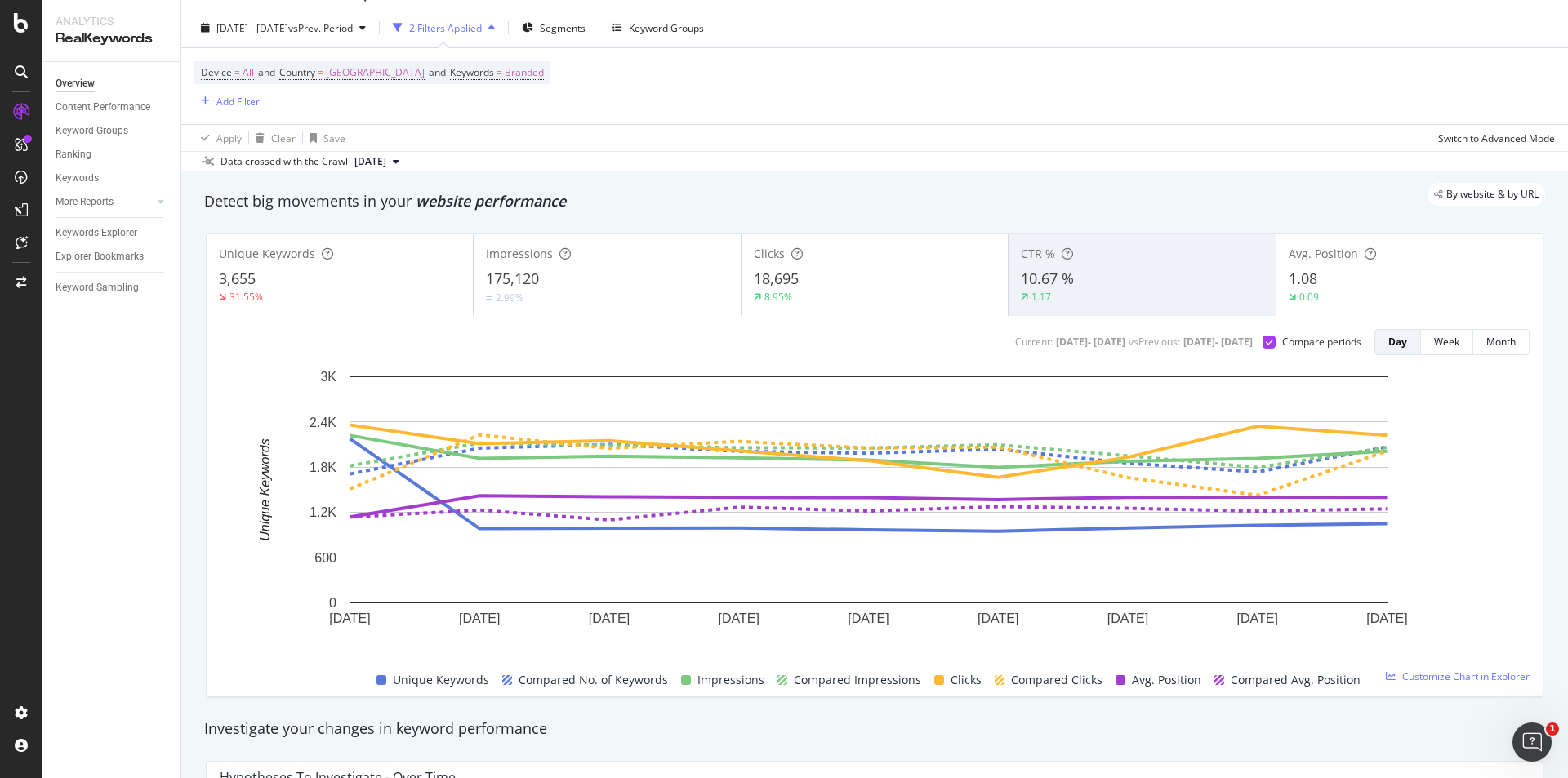
scroll to position [0, 0]
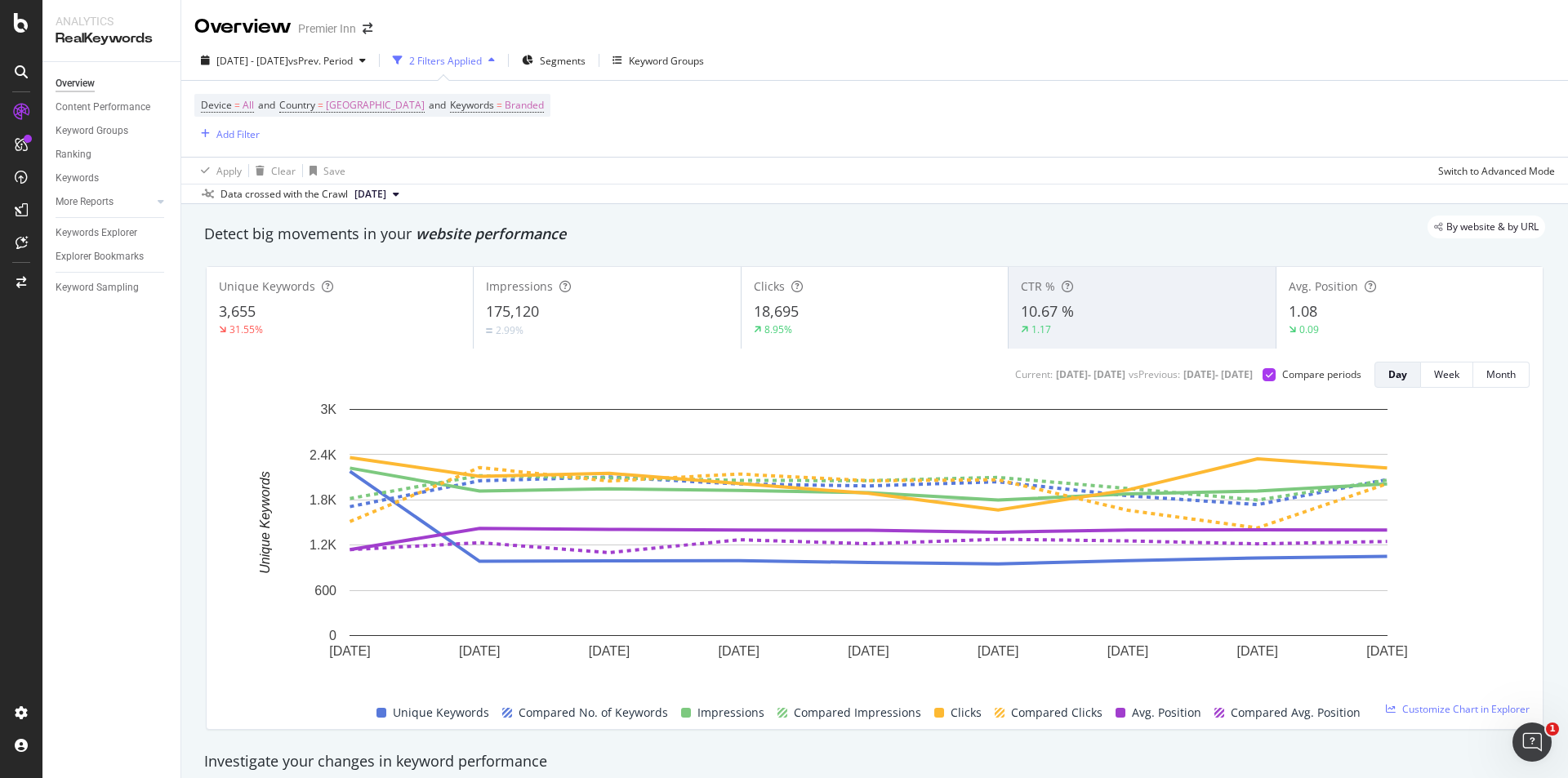
click at [307, 330] on div "31.55%" at bounding box center [340, 329] width 242 height 15
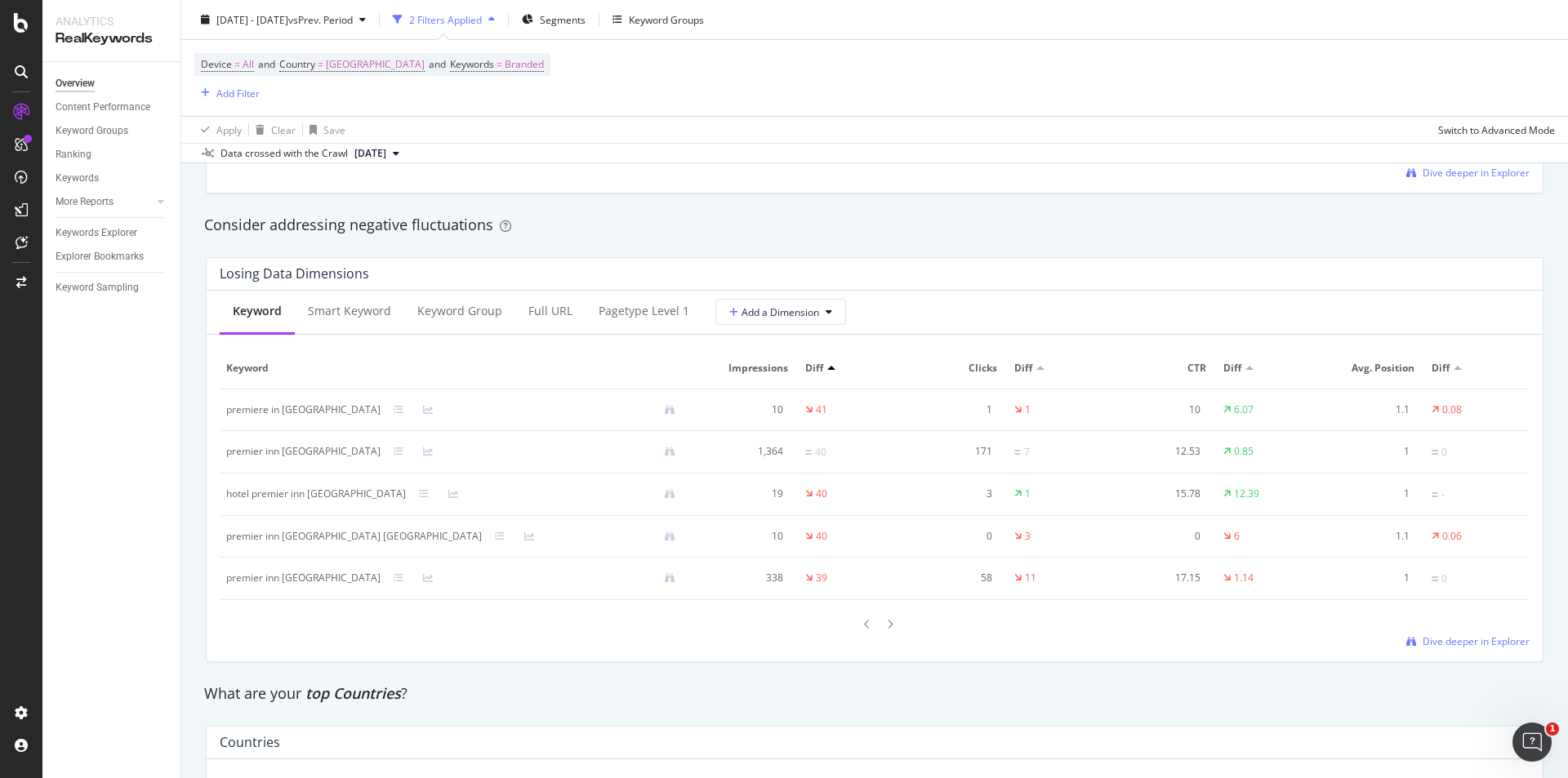
scroll to position [1854, 0]
click at [1454, 368] on div at bounding box center [1457, 366] width 8 height 4
click at [1473, 638] on span "Dive deeper in Explorer" at bounding box center [1475, 642] width 107 height 14
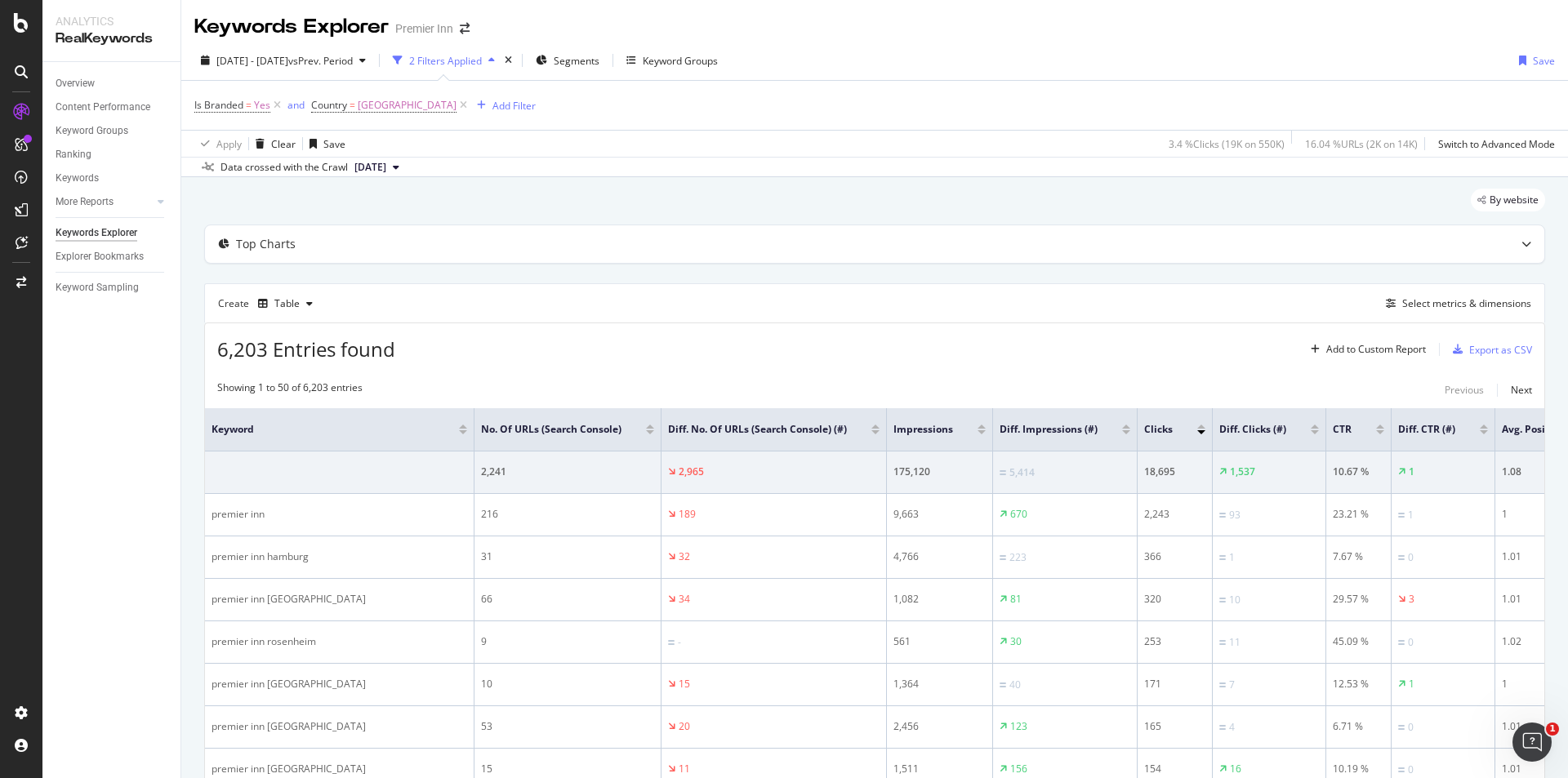
click at [1567, 432] on div at bounding box center [1593, 432] width 8 height 4
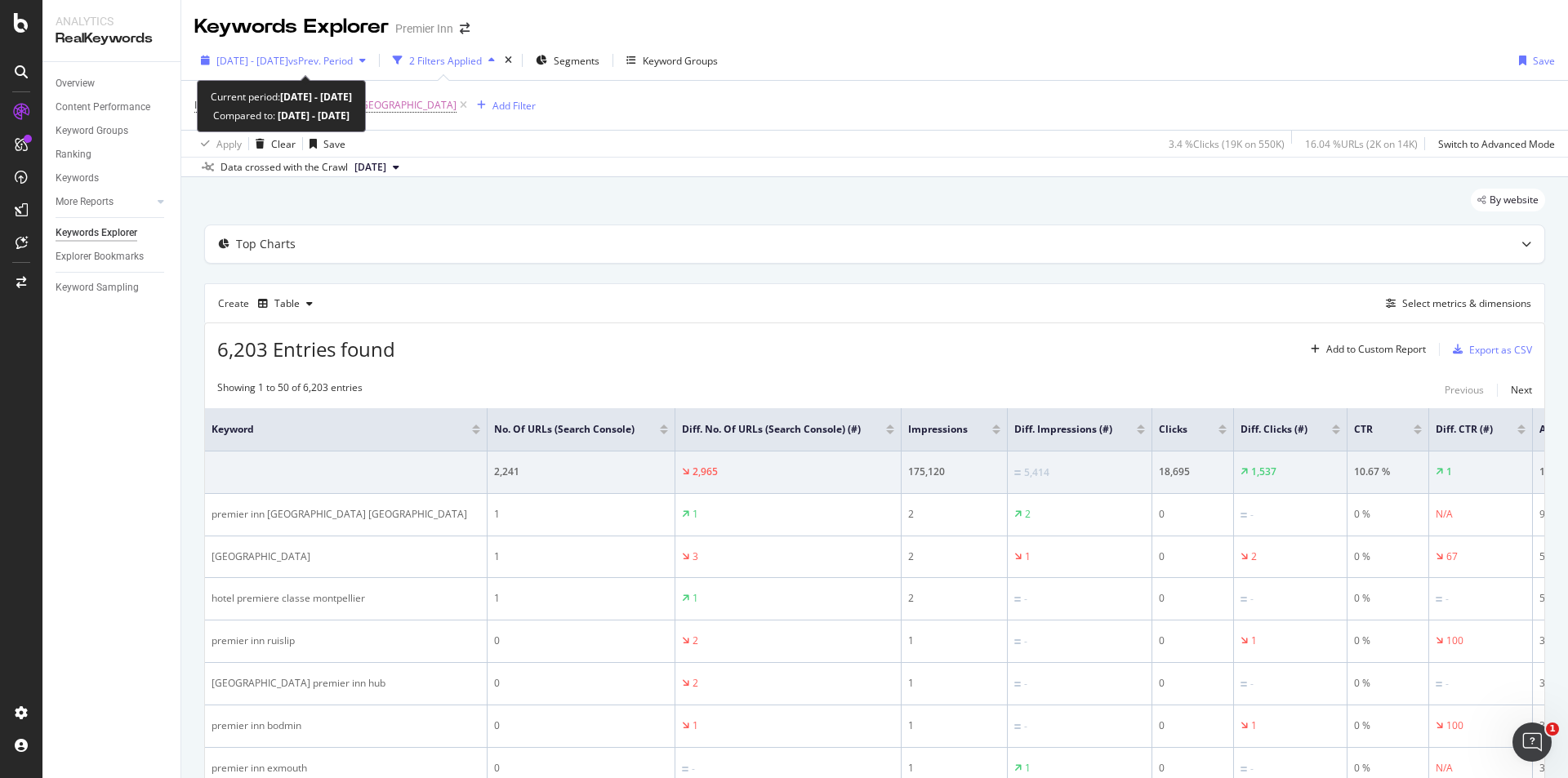
click at [264, 67] on span "2025 Jun. 2nd - Jun. 10th" at bounding box center [252, 61] width 72 height 14
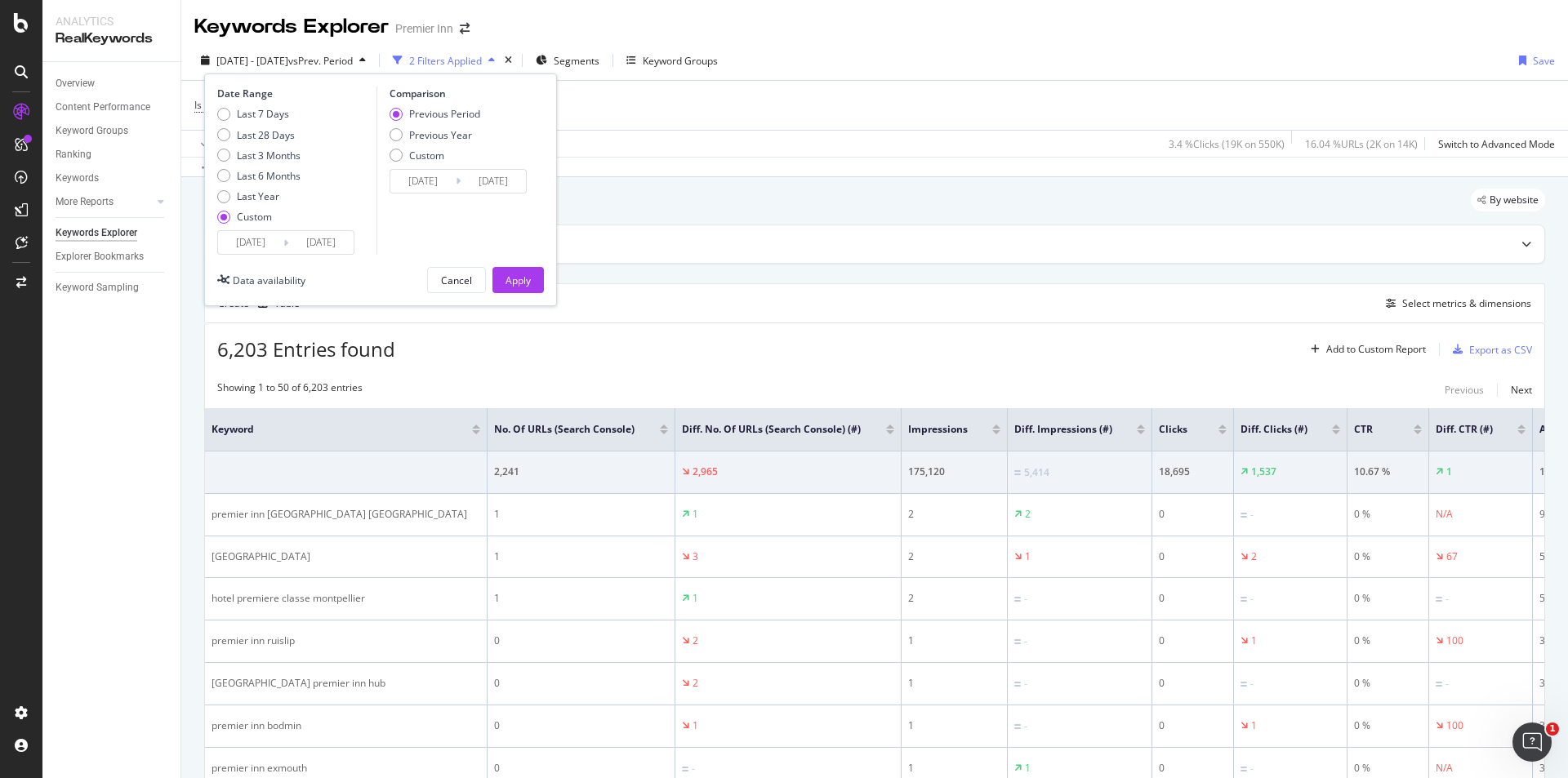
click at [230, 241] on input "2025/06/02" at bounding box center [250, 243] width 65 height 23
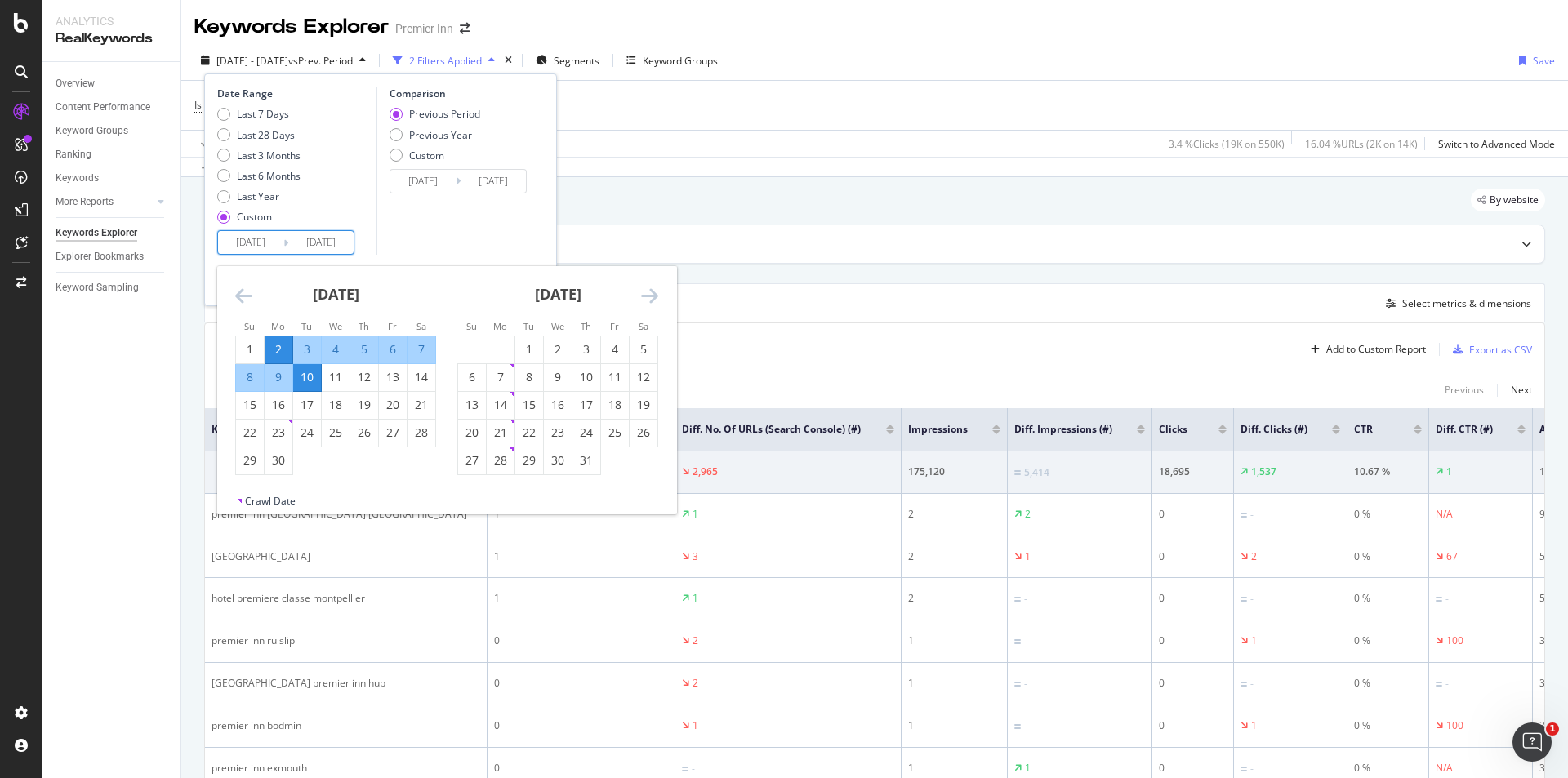
click at [306, 355] on div "3" at bounding box center [307, 349] width 28 height 16
type input "2025/06/03"
type input "2025/05/26"
type input "2025/06/02"
click at [455, 229] on div "Comparison Previous Period Previous Year Custom 2025/05/26 Navigate forward to …" at bounding box center [454, 171] width 155 height 168
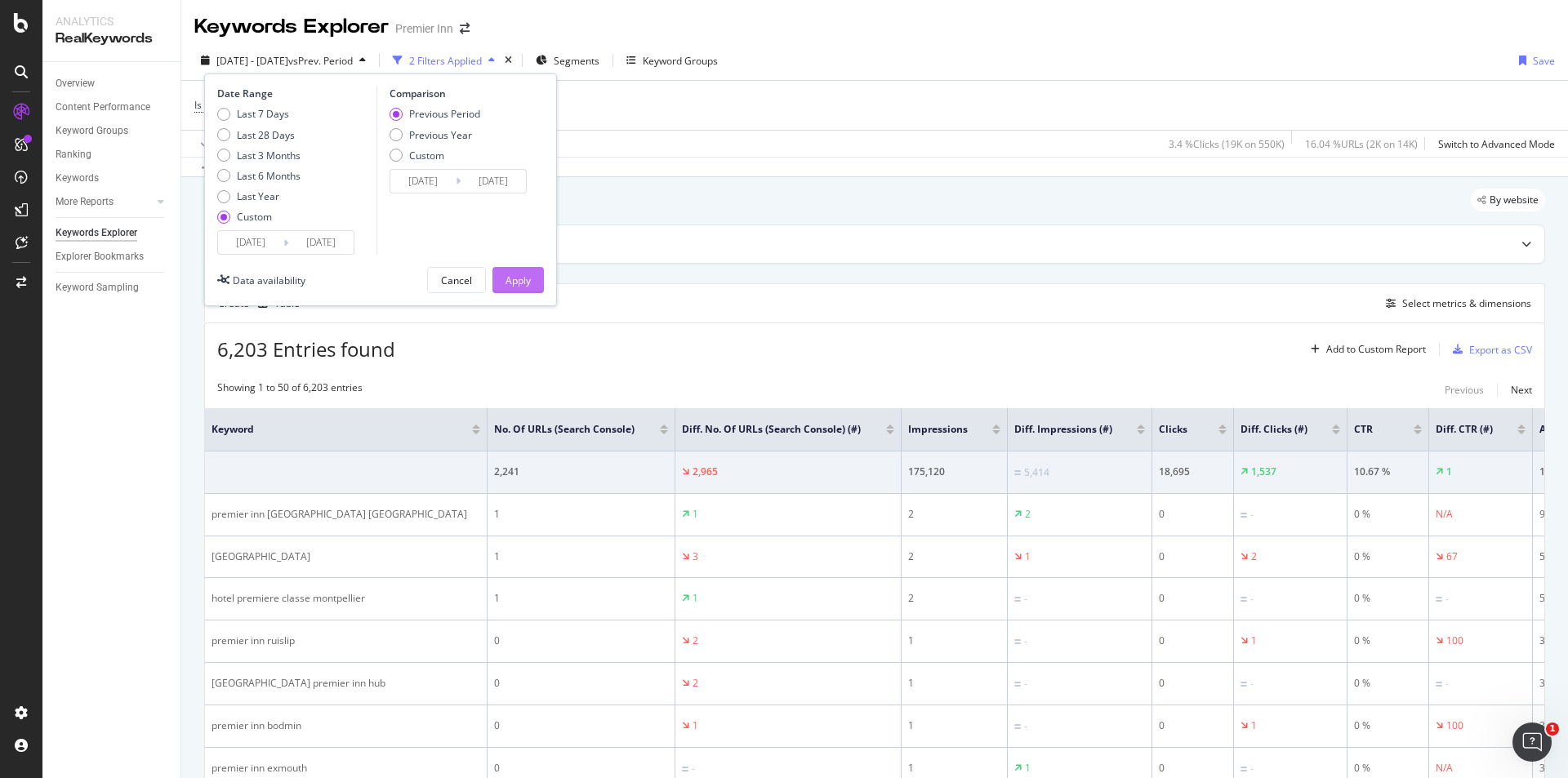
click at [502, 280] on button "Apply" at bounding box center [517, 280] width 51 height 26
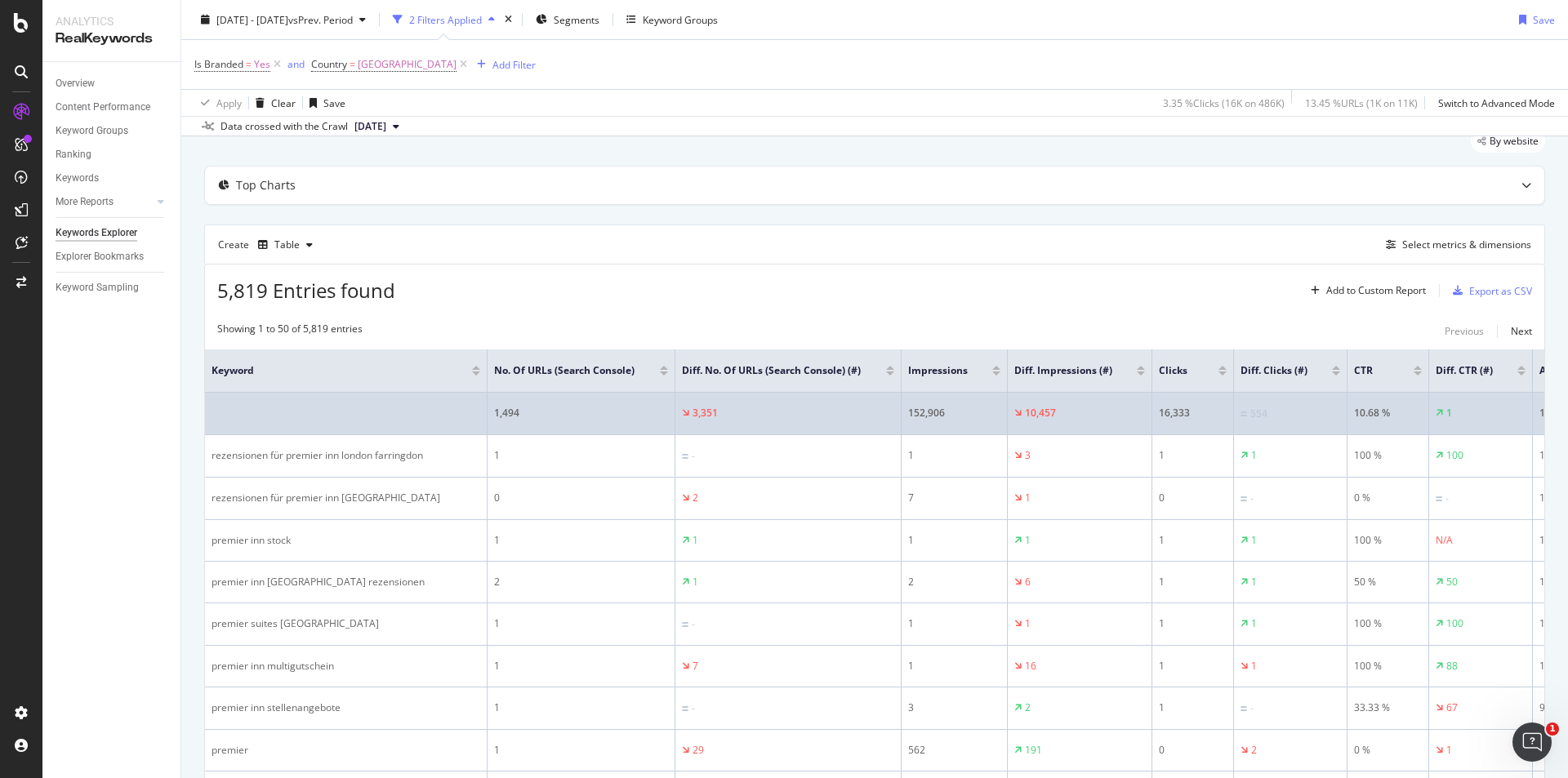
scroll to position [0, 258]
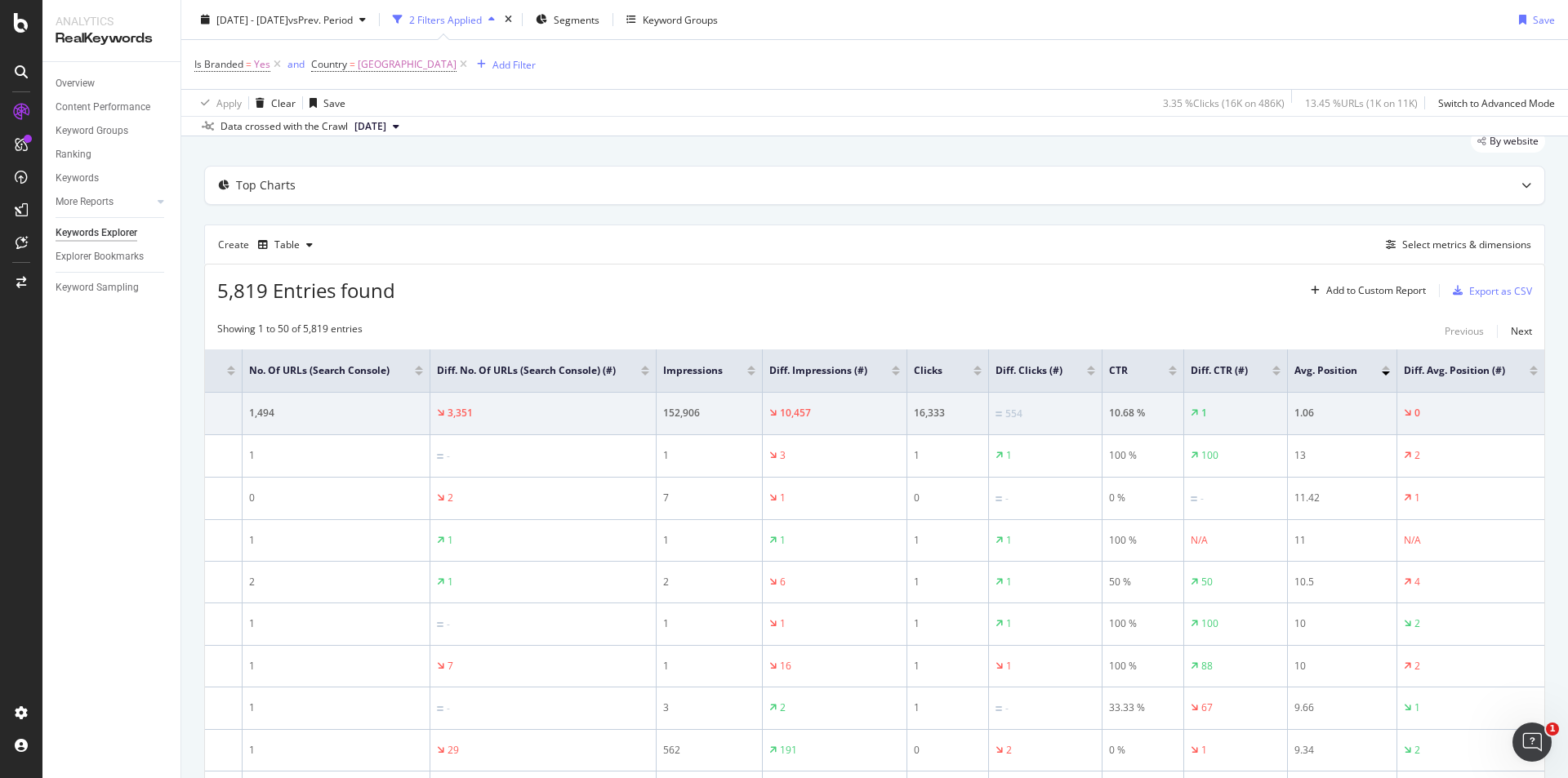
click at [1530, 376] on div at bounding box center [1533, 373] width 8 height 4
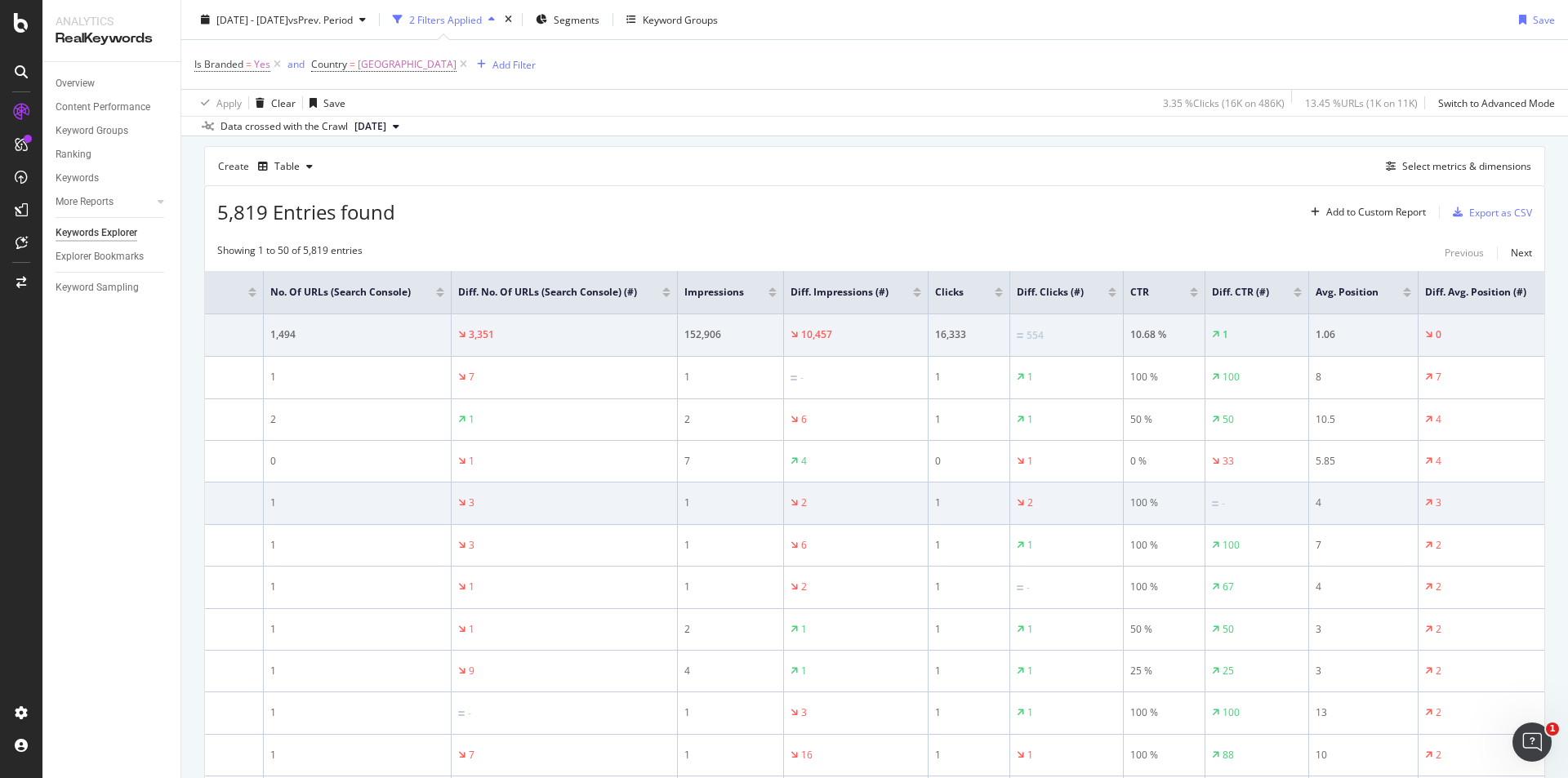
scroll to position [0, 258]
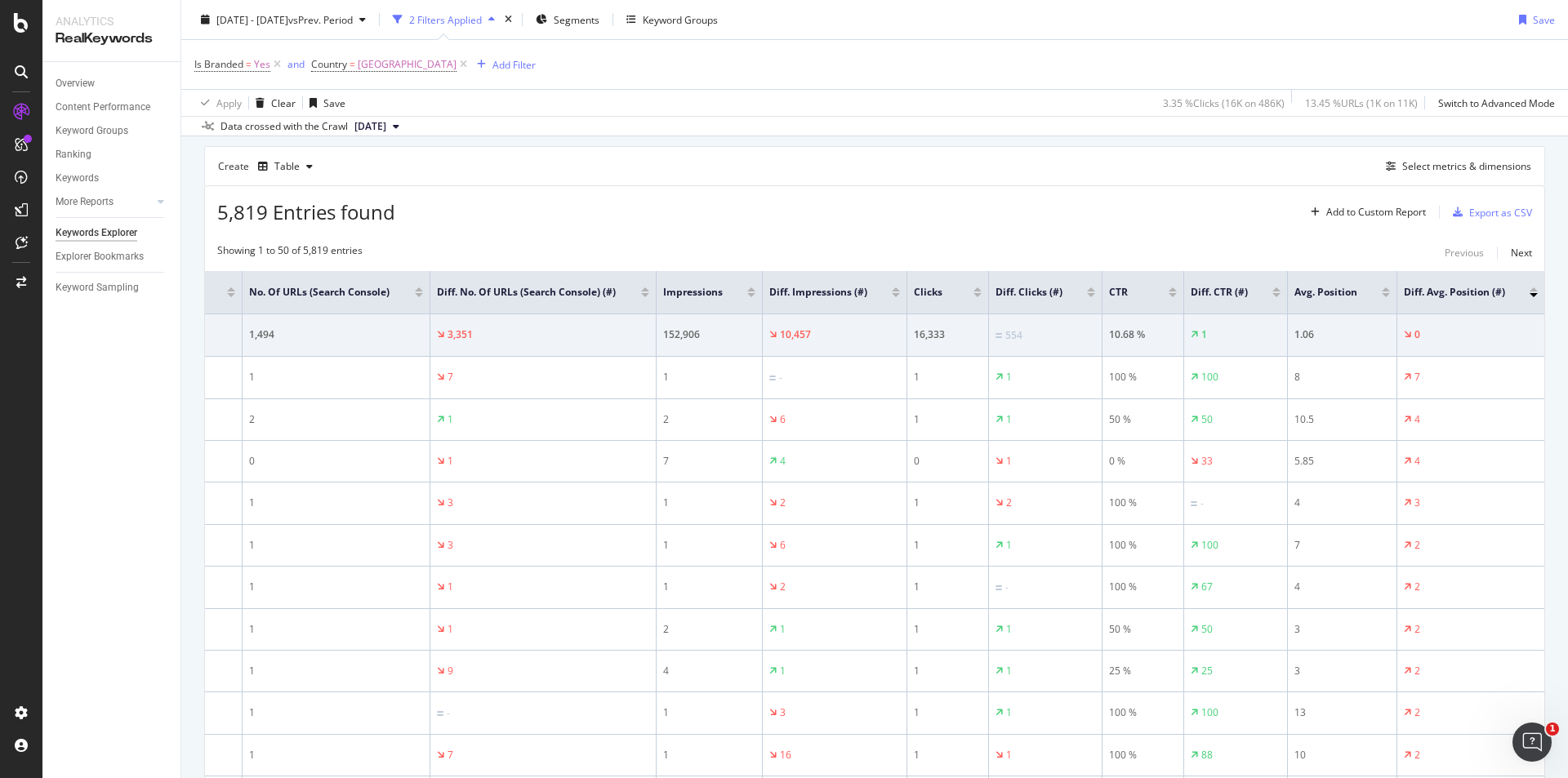
click at [1382, 297] on div at bounding box center [1385, 295] width 8 height 4
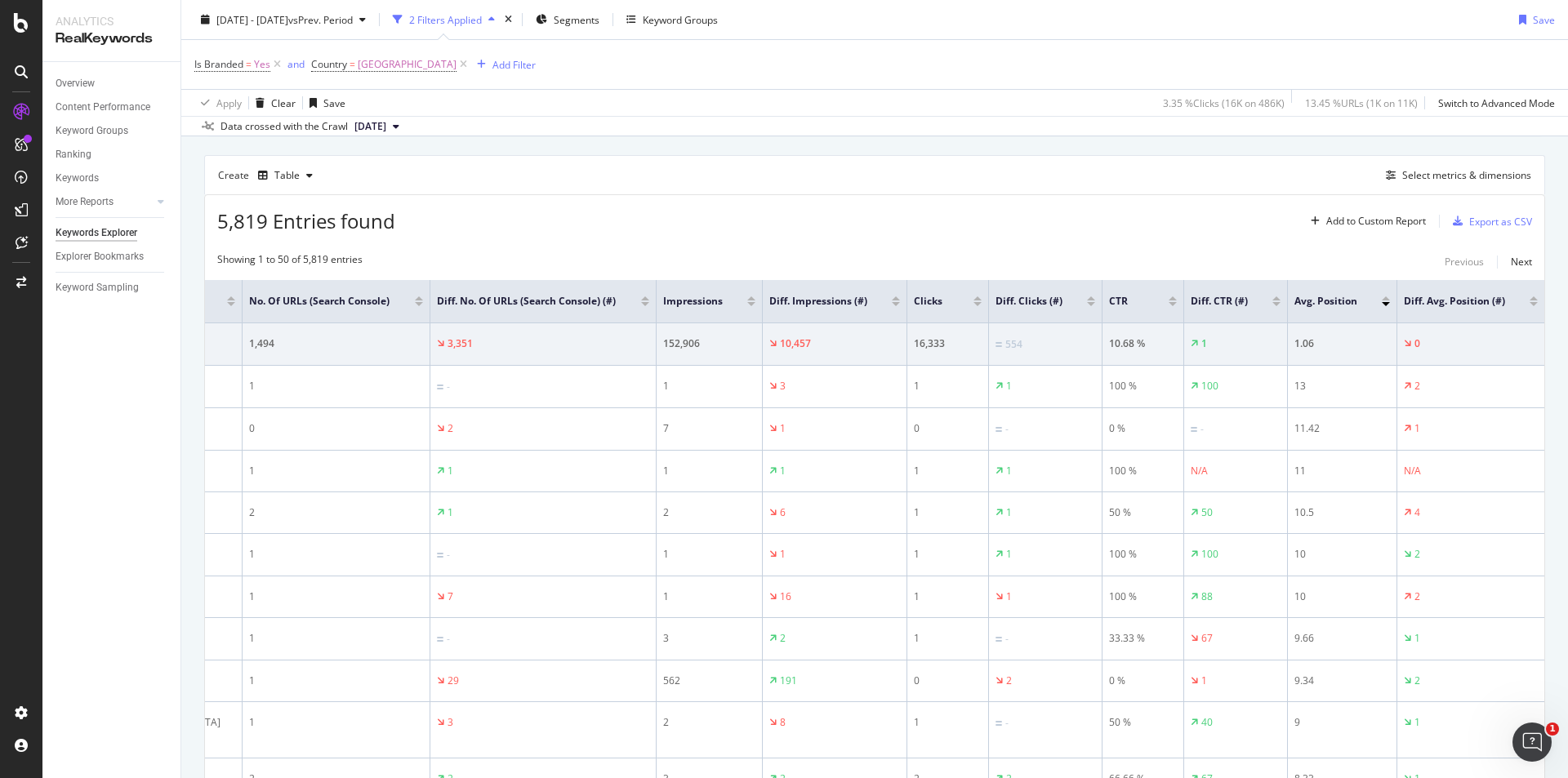
scroll to position [93, 0]
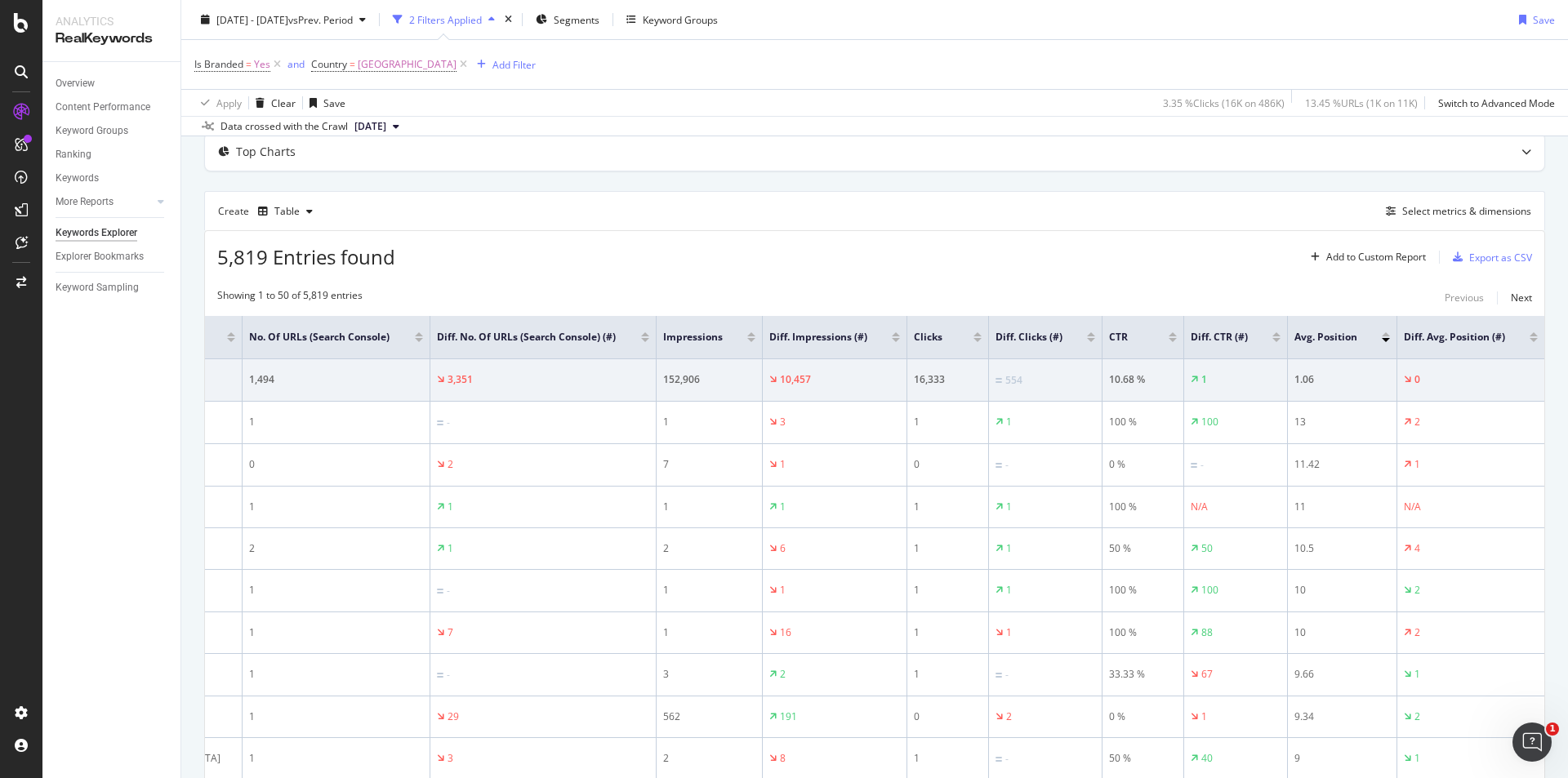
click at [1530, 342] on div at bounding box center [1533, 340] width 8 height 4
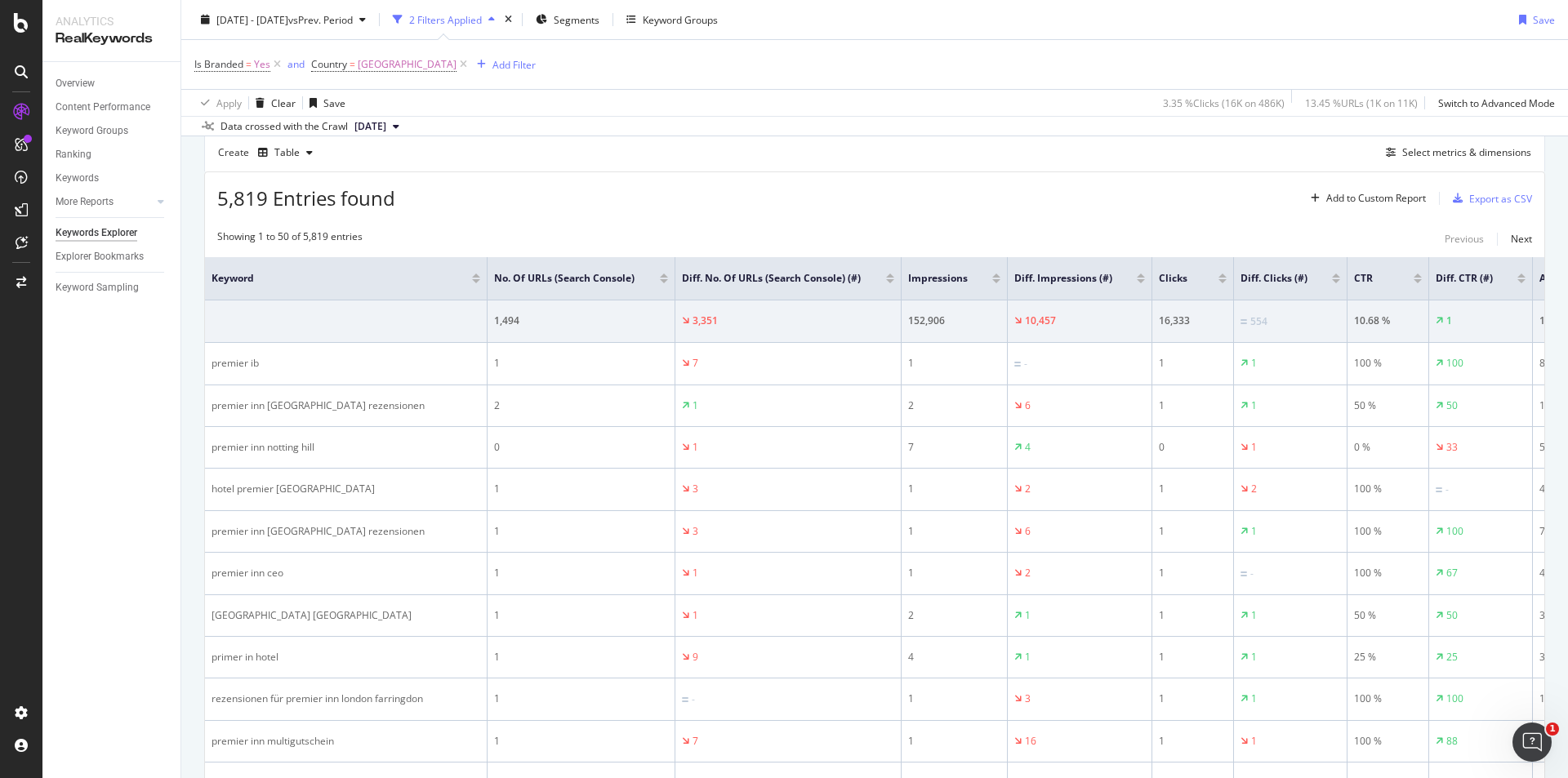
click at [1138, 283] on div at bounding box center [1140, 281] width 8 height 4
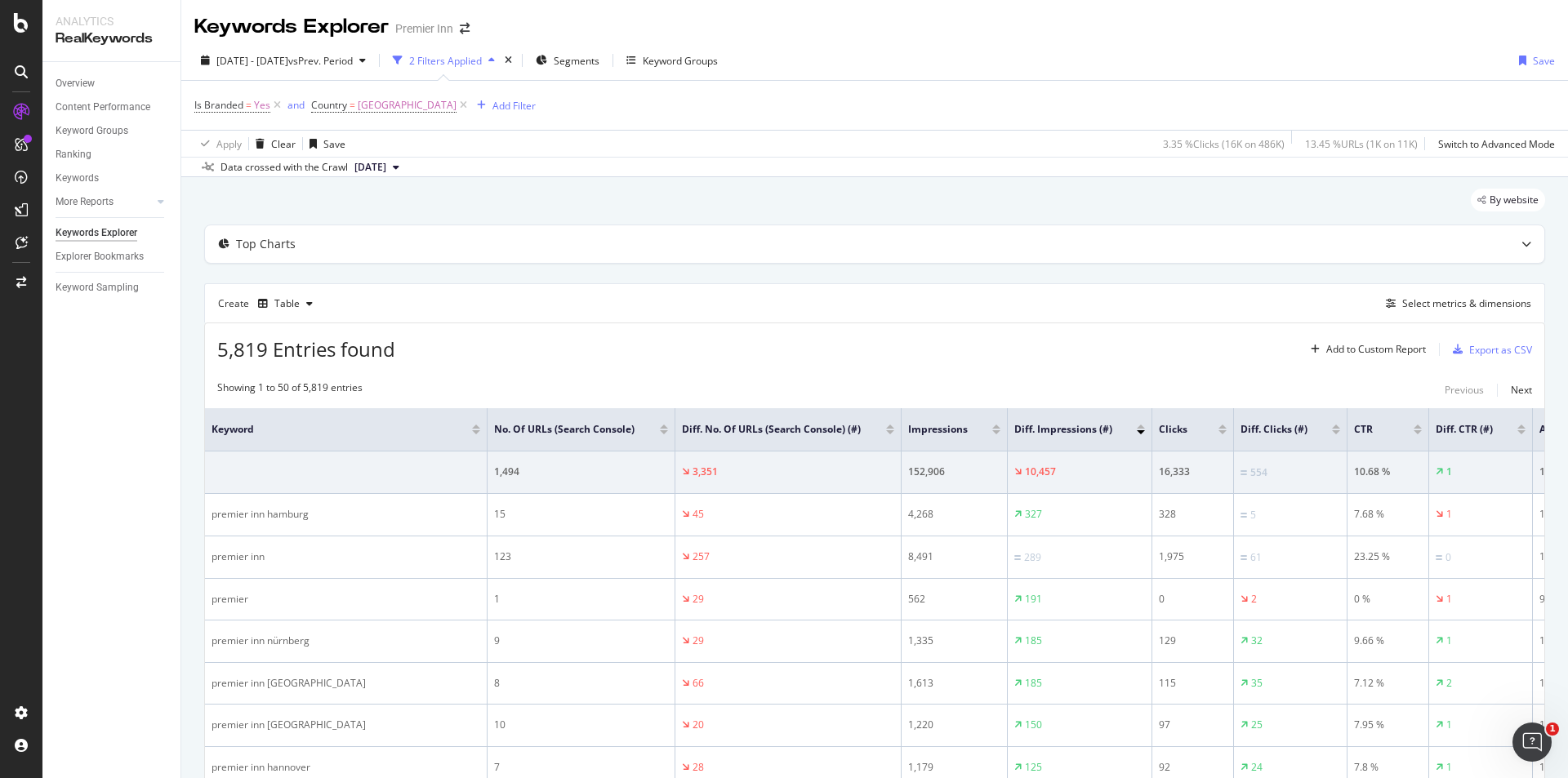
click at [1139, 429] on div at bounding box center [1140, 426] width 8 height 4
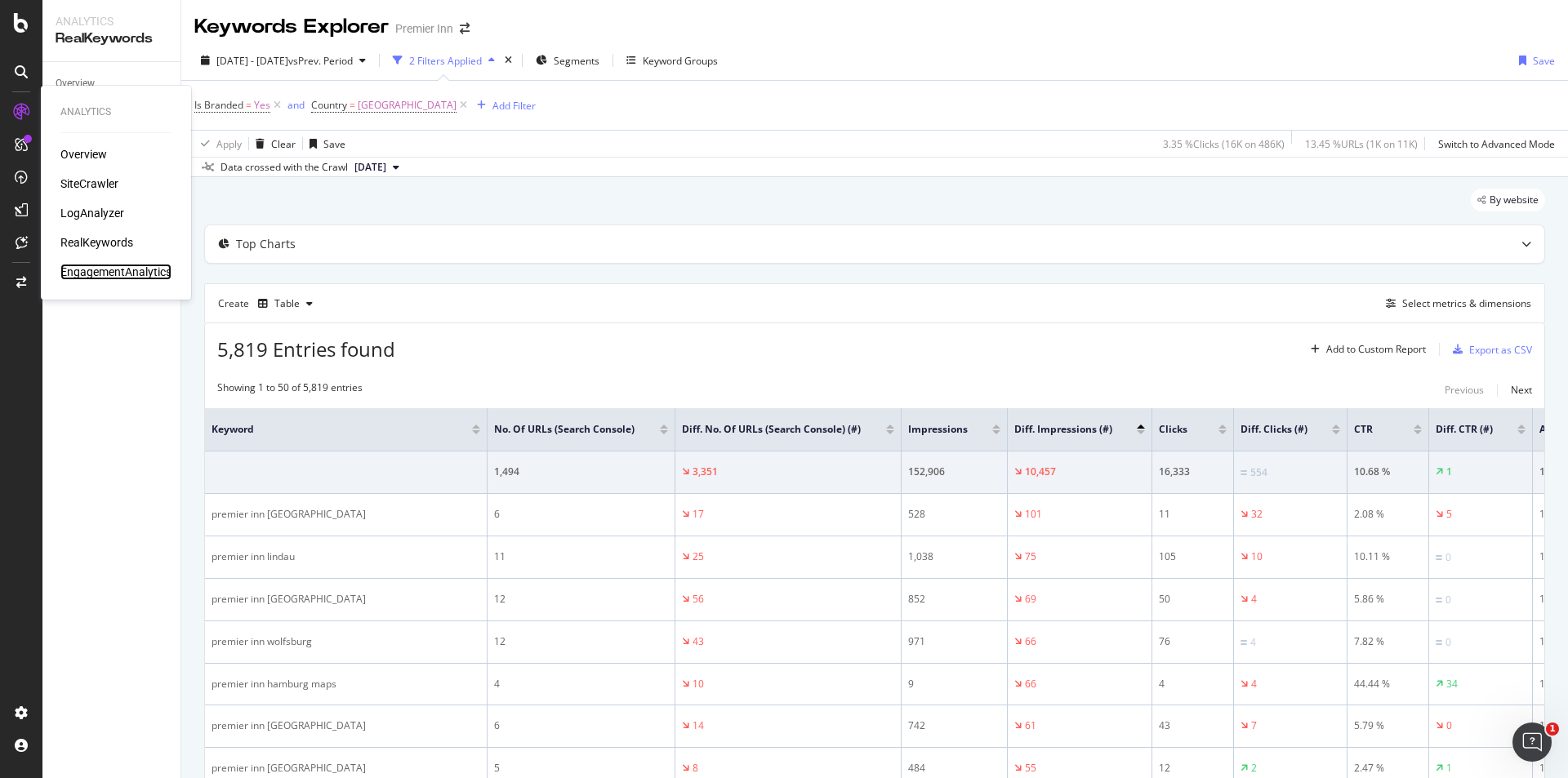
click at [83, 276] on div "EngagementAnalytics" at bounding box center [116, 272] width 111 height 16
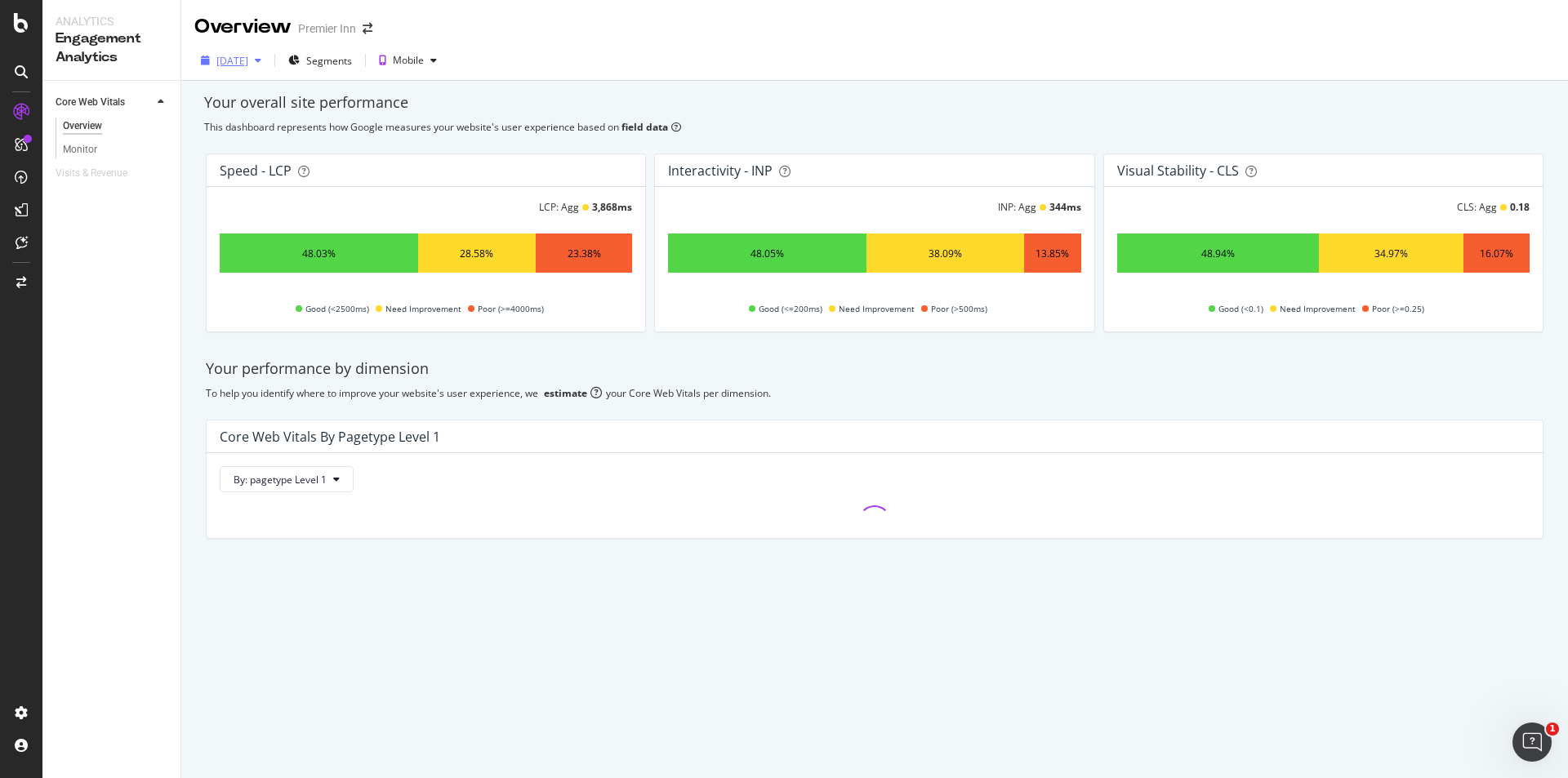
click at [249, 66] on div "2025 Sep. 9th" at bounding box center [232, 61] width 32 height 14
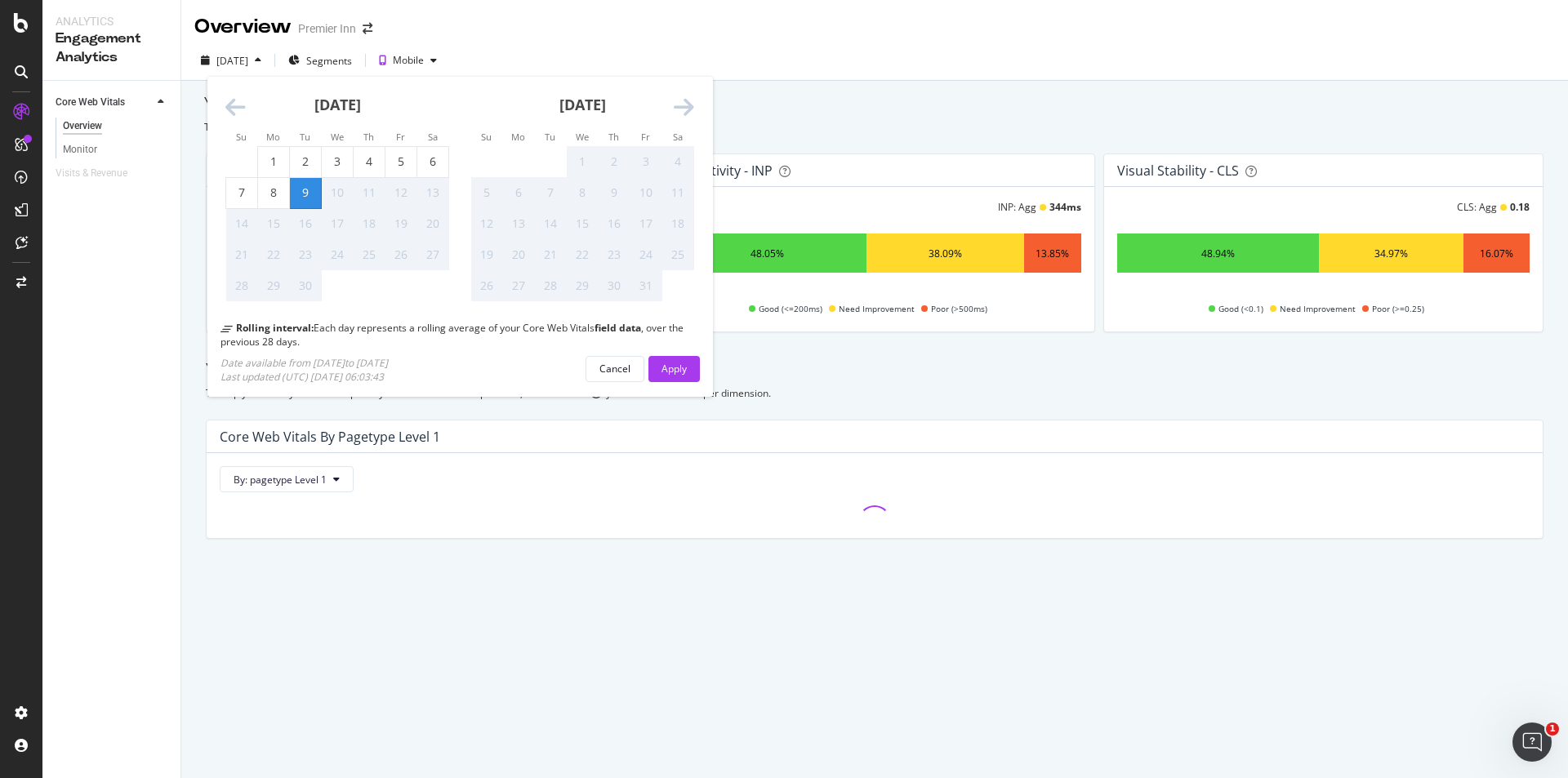
click at [236, 110] on icon "Move backward to switch to the previous month." at bounding box center [236, 107] width 21 height 23
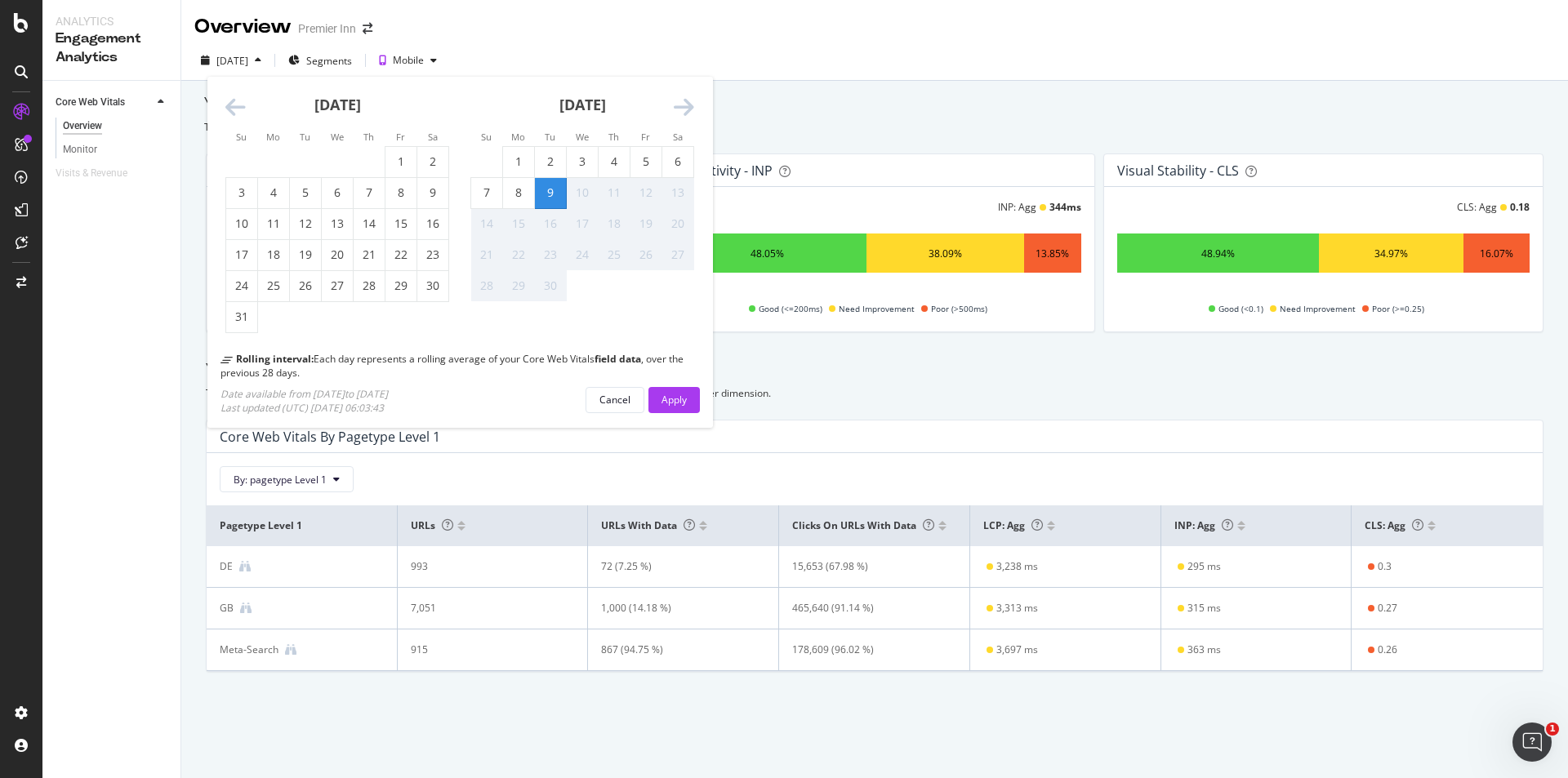
click at [240, 114] on icon "Move backward to switch to the previous month." at bounding box center [236, 107] width 21 height 23
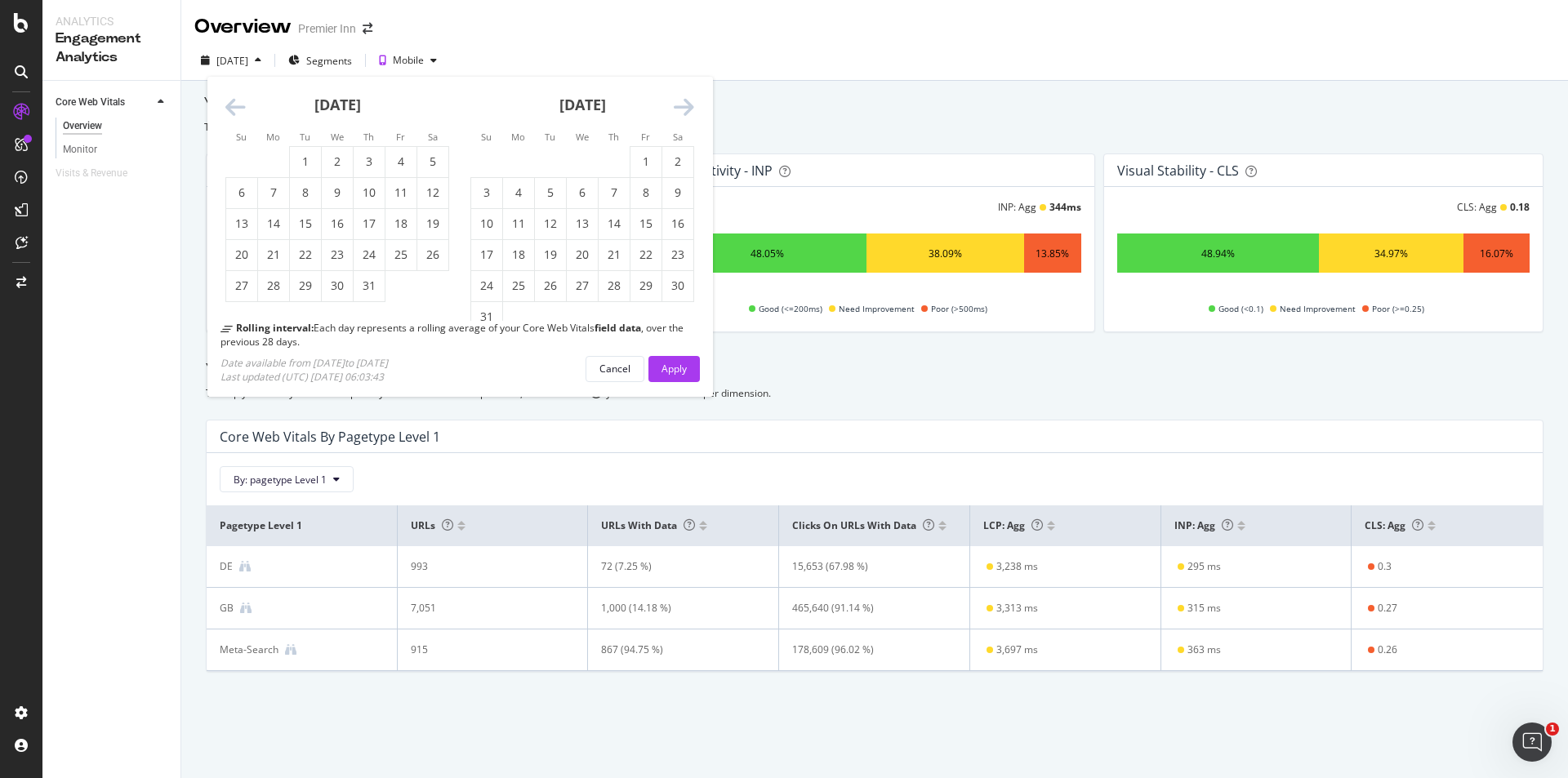
click at [240, 114] on icon "Move backward to switch to the previous month." at bounding box center [236, 107] width 21 height 23
click at [291, 291] on div "27" at bounding box center [306, 286] width 31 height 16
click at [690, 368] on button "Apply" at bounding box center [674, 369] width 51 height 26
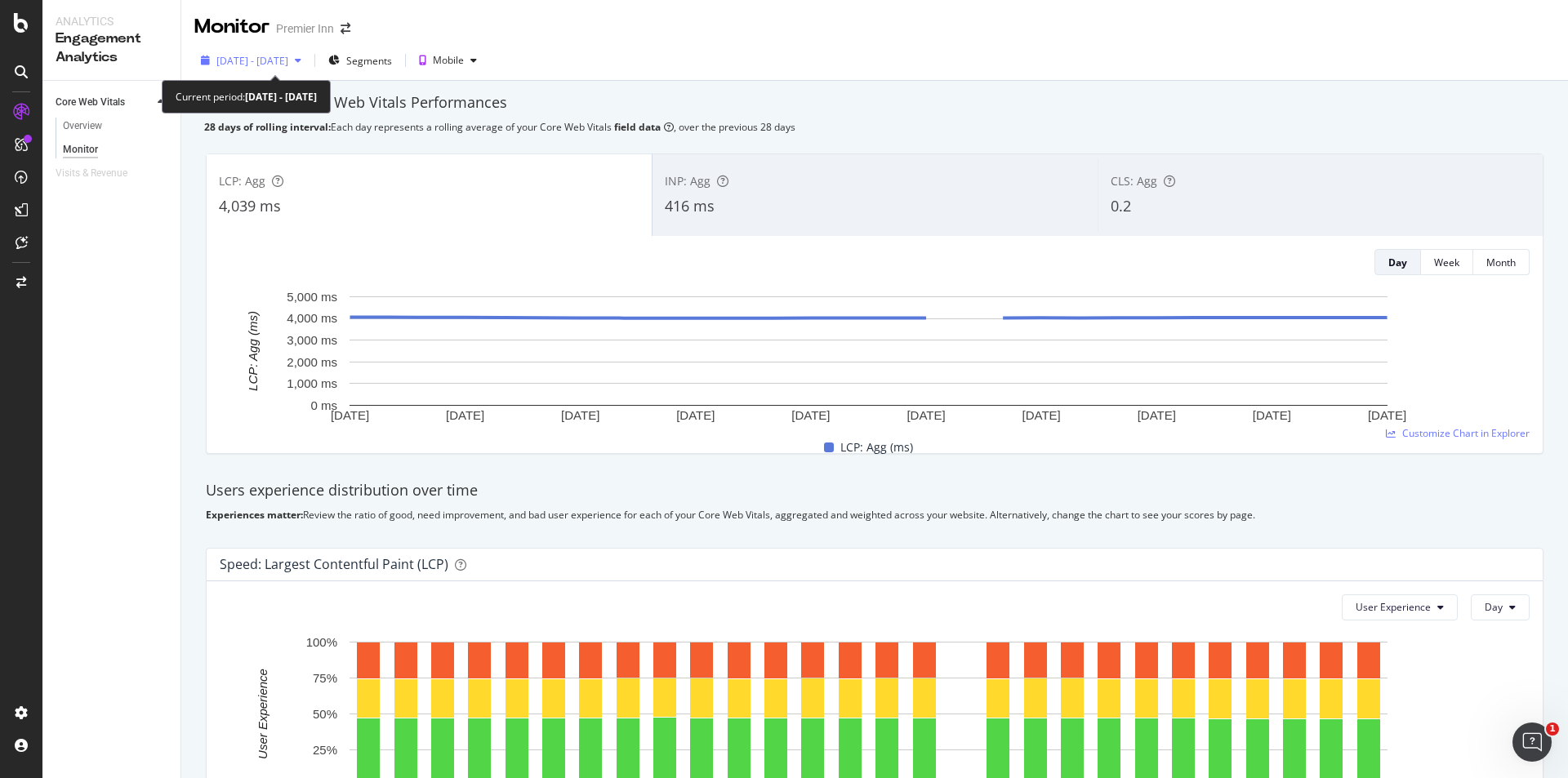
click at [252, 59] on span "[DATE] - [DATE]" at bounding box center [252, 61] width 72 height 14
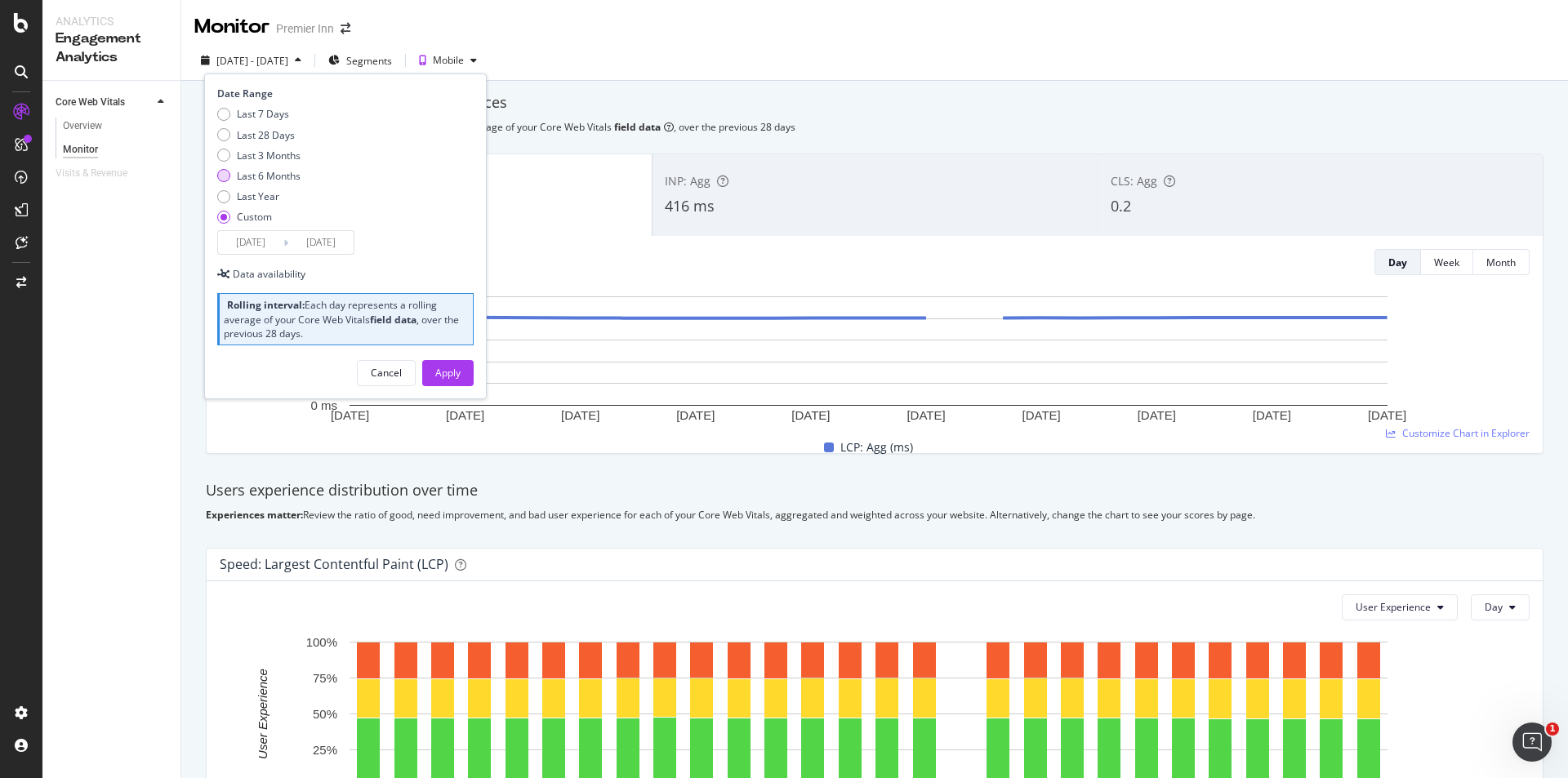
click at [227, 178] on div "Last 6 Months" at bounding box center [224, 175] width 13 height 13
type input "[DATE]"
click at [428, 375] on button "Apply" at bounding box center [447, 373] width 51 height 26
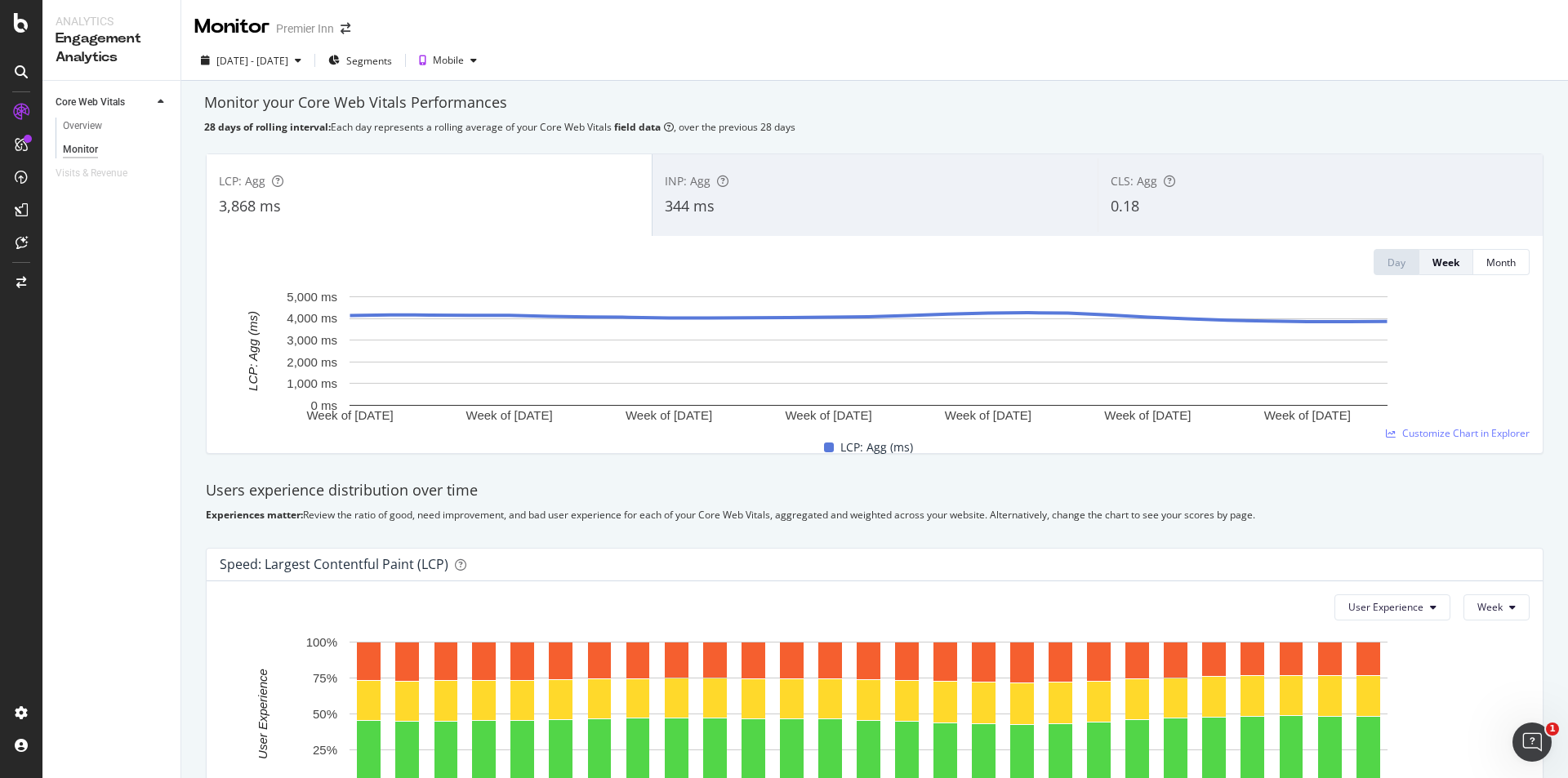
click at [889, 159] on div "INP: Agg 344 ms" at bounding box center [875, 195] width 445 height 74
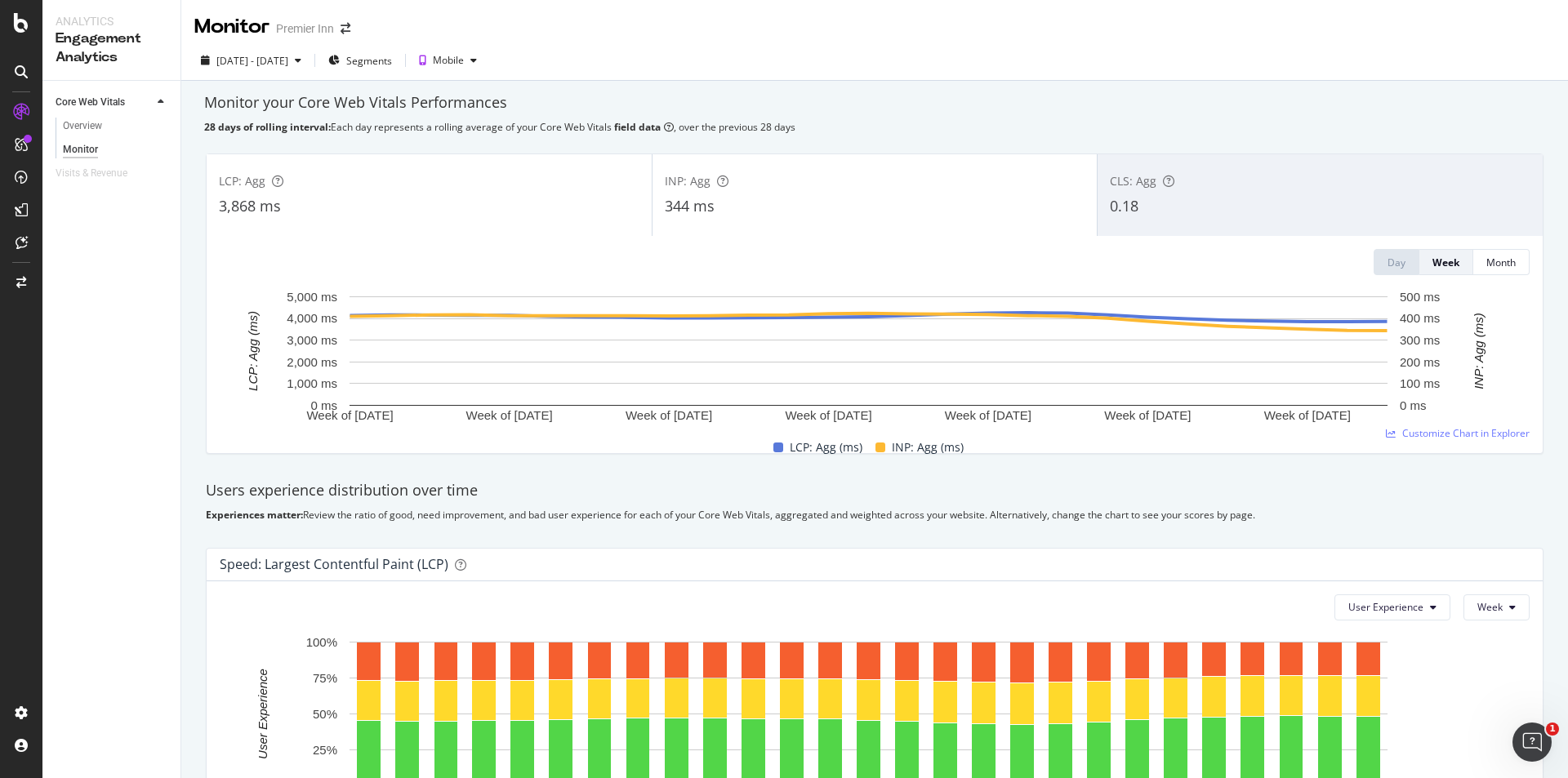
click at [1129, 214] on span "0.18" at bounding box center [1124, 205] width 29 height 20
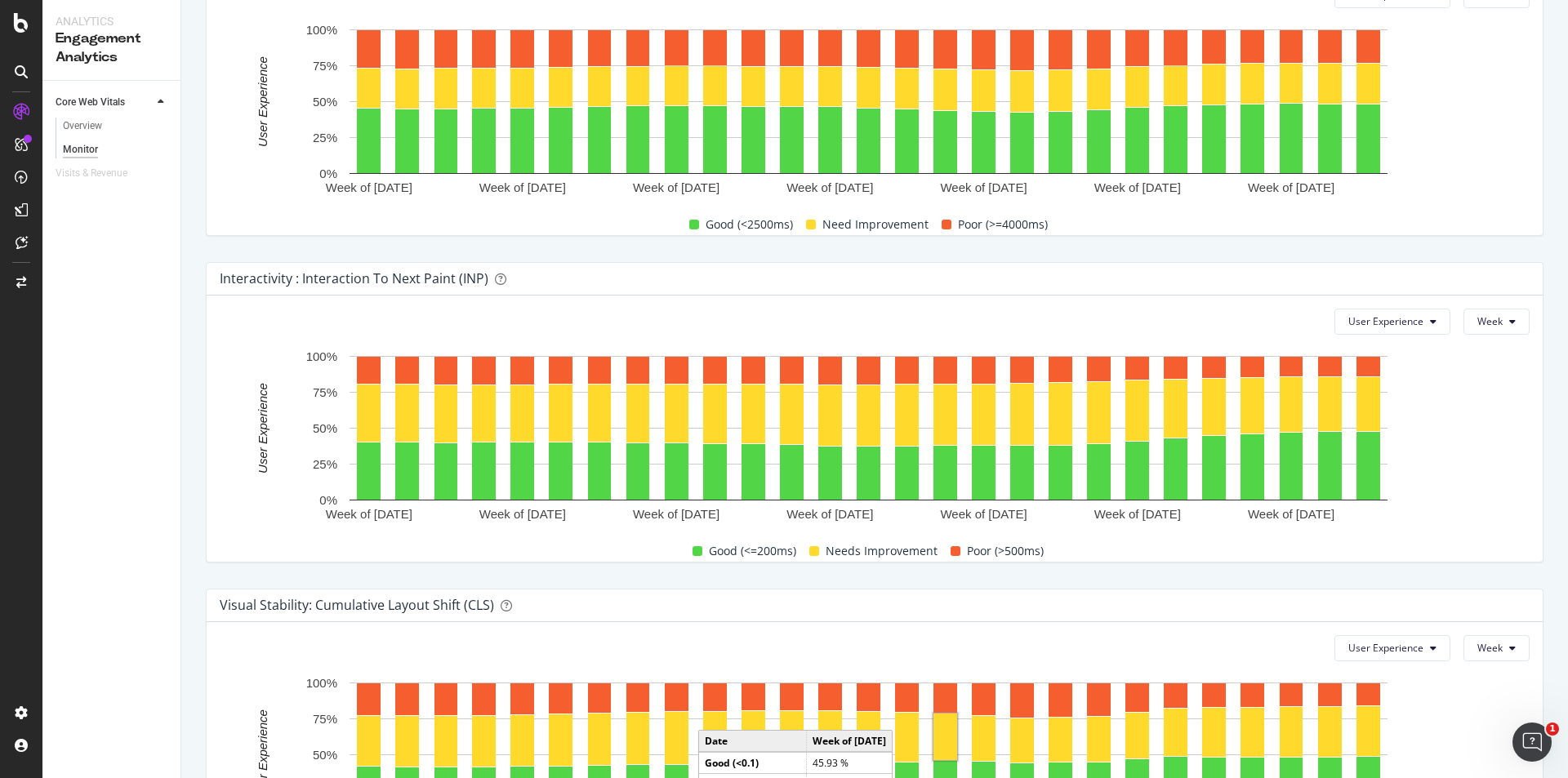
scroll to position [794, 0]
